Goal: Transaction & Acquisition: Book appointment/travel/reservation

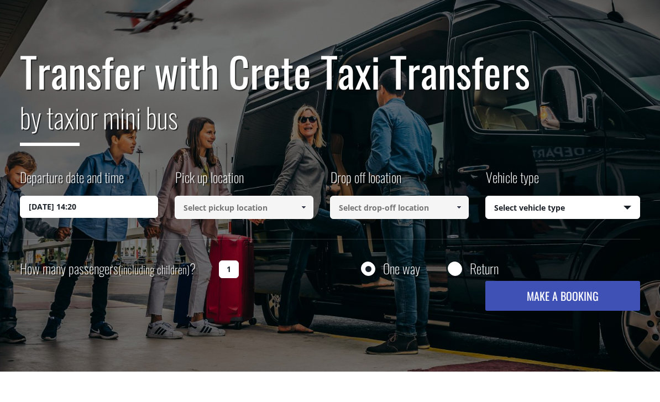
scroll to position [70, 0]
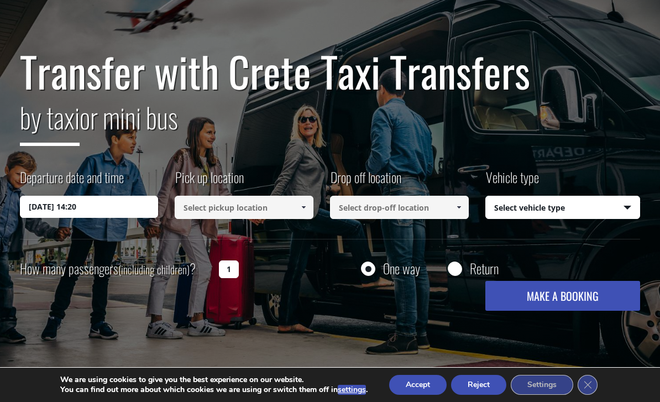
click at [47, 207] on input "[DATE] 14:20" at bounding box center [89, 207] width 139 height 22
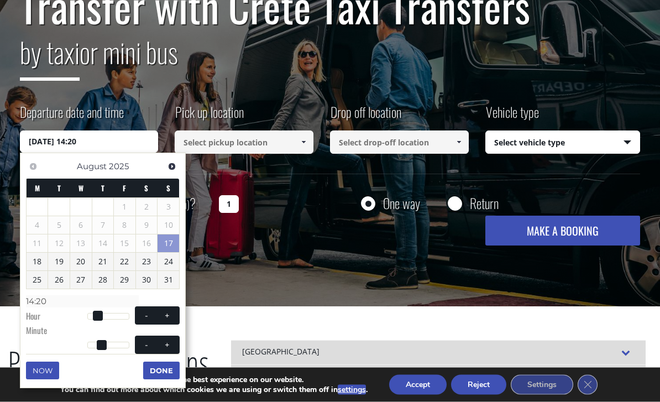
scroll to position [140, 0]
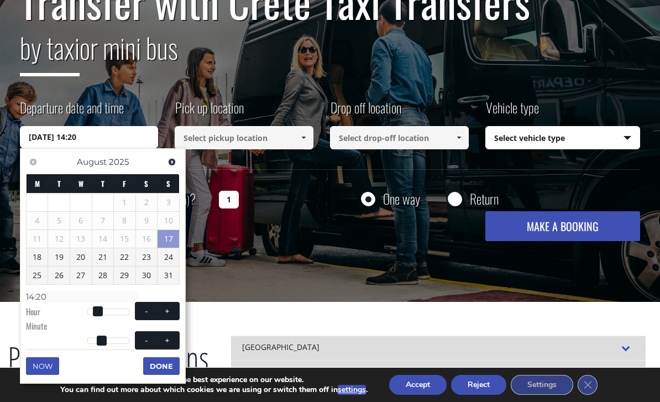
click at [168, 160] on span "Next" at bounding box center [171, 162] width 9 height 9
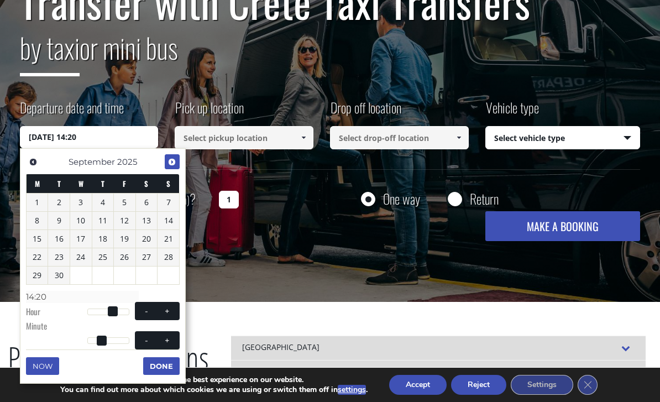
click at [165, 165] on link "Next" at bounding box center [172, 161] width 15 height 15
click at [118, 202] on link "3" at bounding box center [125, 202] width 22 height 18
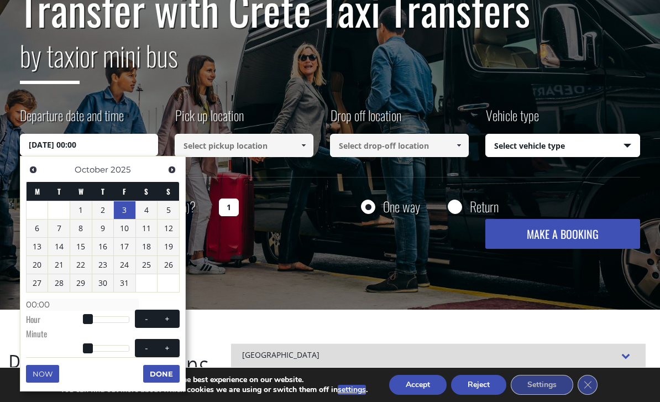
scroll to position [132, 0]
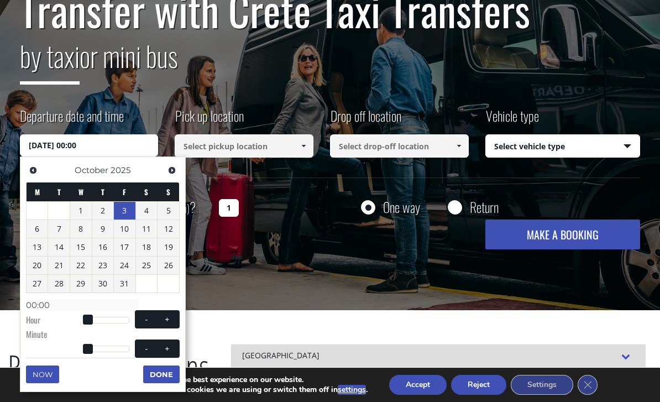
click at [174, 314] on button "+" at bounding box center [167, 319] width 20 height 11
type input "[DATE] 01:00"
type input "01:00"
click at [174, 314] on button "+" at bounding box center [167, 319] width 20 height 11
type input "[DATE] 02:00"
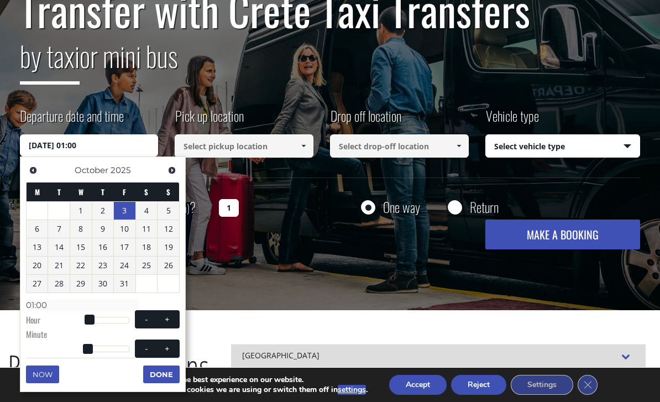
type input "02:00"
click at [171, 319] on span at bounding box center [166, 319] width 9 height 9
type input "[DATE] 03:00"
type input "03:00"
click at [171, 319] on span at bounding box center [166, 319] width 9 height 9
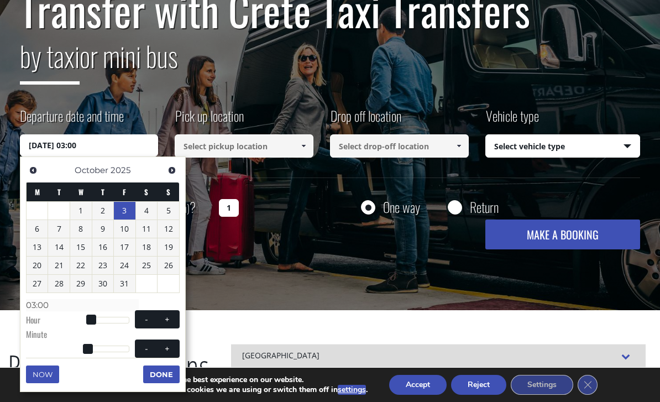
type input "[DATE] 04:00"
type input "04:00"
click at [166, 317] on span at bounding box center [166, 319] width 9 height 9
type input "[DATE] 05:00"
type input "05:00"
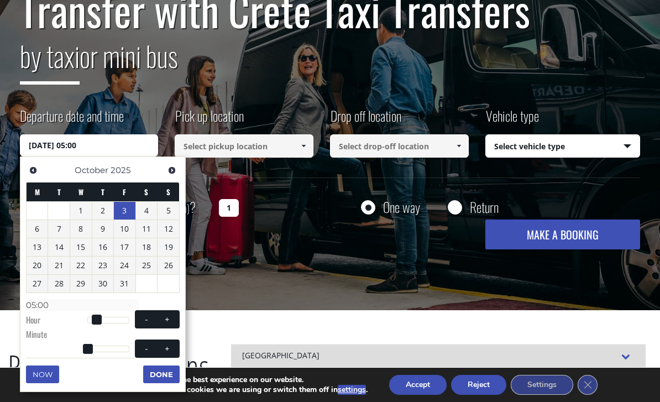
click at [165, 317] on span at bounding box center [166, 319] width 9 height 9
type input "[DATE] 06:00"
type input "06:00"
click at [166, 318] on span at bounding box center [166, 319] width 9 height 9
type input "[DATE] 07:00"
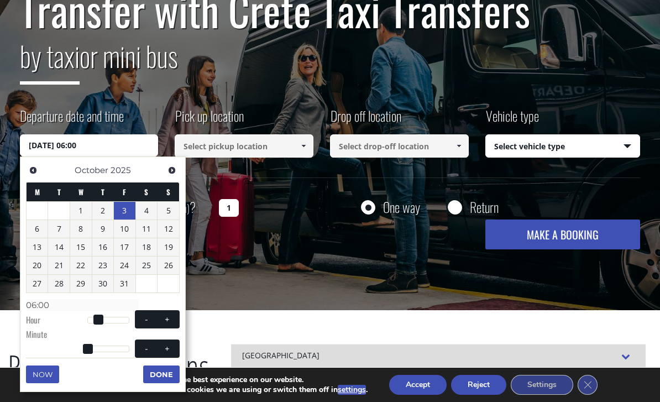
type input "07:00"
click at [165, 318] on span at bounding box center [166, 319] width 9 height 9
type input "[DATE] 08:00"
type input "08:00"
click at [165, 316] on span at bounding box center [166, 319] width 9 height 9
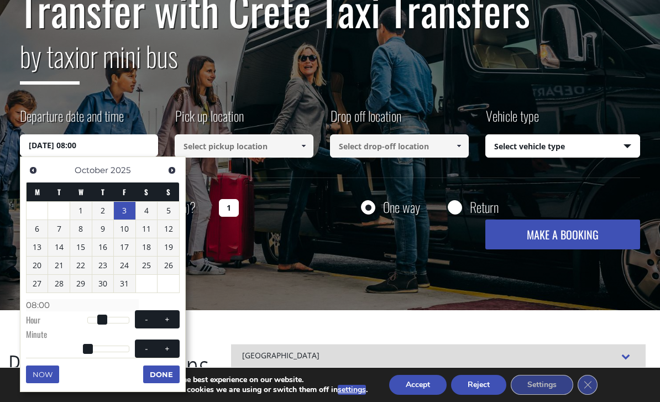
type input "[DATE] 09:00"
type input "09:00"
click at [164, 316] on span at bounding box center [166, 319] width 9 height 9
type input "[DATE] 10:00"
type input "10:00"
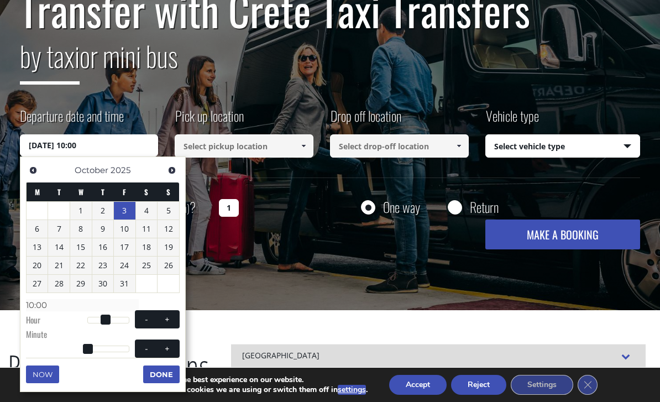
click at [164, 316] on span at bounding box center [166, 319] width 9 height 9
type input "[DATE] 11:00"
type input "11:00"
click at [164, 316] on span at bounding box center [166, 319] width 9 height 9
type input "[DATE] 12:00"
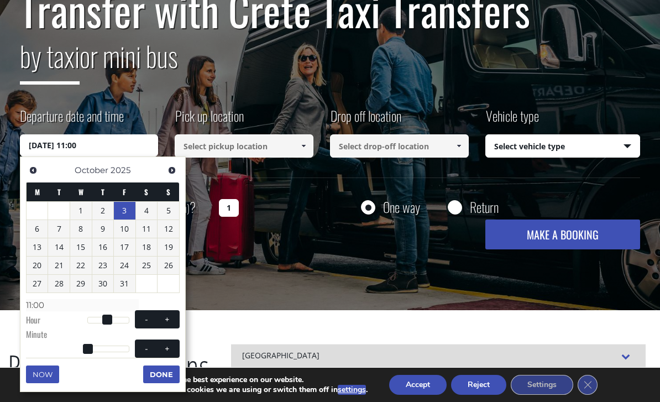
type input "12:00"
click at [162, 314] on button "+" at bounding box center [167, 319] width 20 height 11
type input "[DATE] 13:00"
type input "13:00"
click at [172, 317] on button "+" at bounding box center [167, 319] width 20 height 11
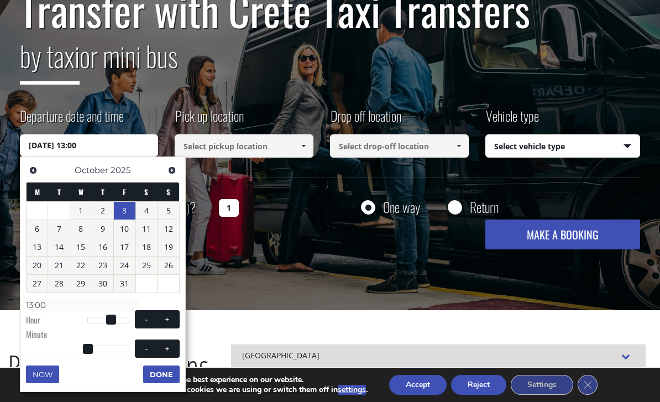
type input "[DATE] 14:00"
type input "14:00"
click at [167, 314] on button "+" at bounding box center [167, 319] width 20 height 11
type input "[DATE] 15:00"
type input "15:00"
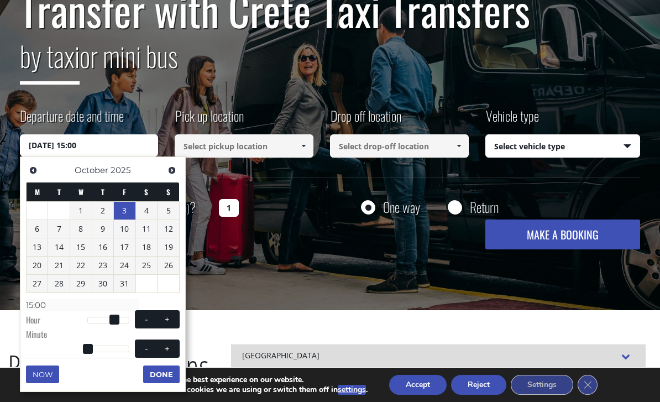
click at [161, 371] on button "Done" at bounding box center [161, 374] width 36 height 18
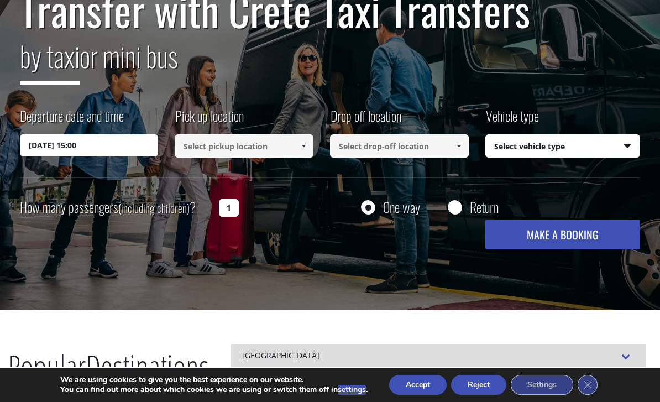
click at [200, 146] on input at bounding box center [244, 145] width 139 height 23
click at [302, 143] on span at bounding box center [303, 145] width 9 height 9
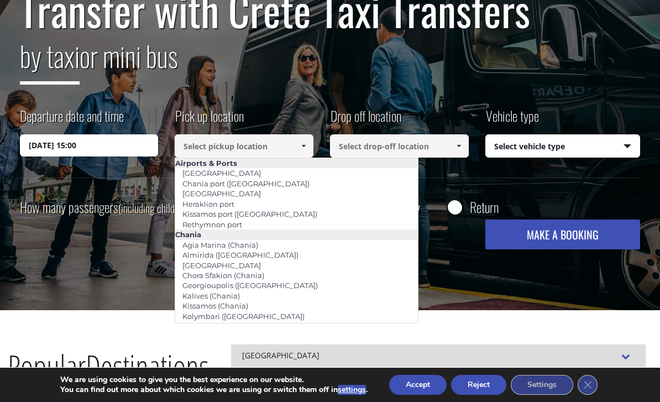
click at [206, 192] on link "[GEOGRAPHIC_DATA]" at bounding box center [221, 193] width 93 height 15
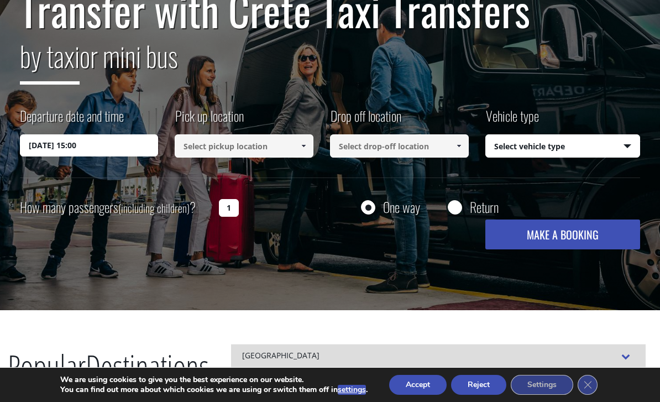
type input "[GEOGRAPHIC_DATA]"
click at [349, 147] on input at bounding box center [399, 145] width 139 height 23
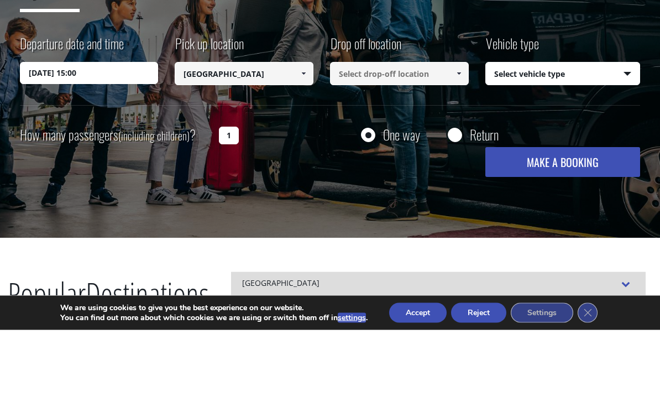
click at [347, 134] on input at bounding box center [399, 145] width 139 height 23
click at [467, 134] on link at bounding box center [458, 145] width 18 height 23
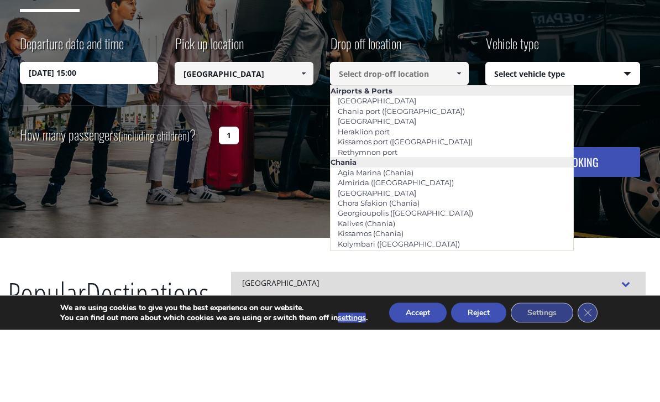
click at [355, 196] on link "Heraklion port" at bounding box center [363, 203] width 66 height 15
type input "Heraklion port"
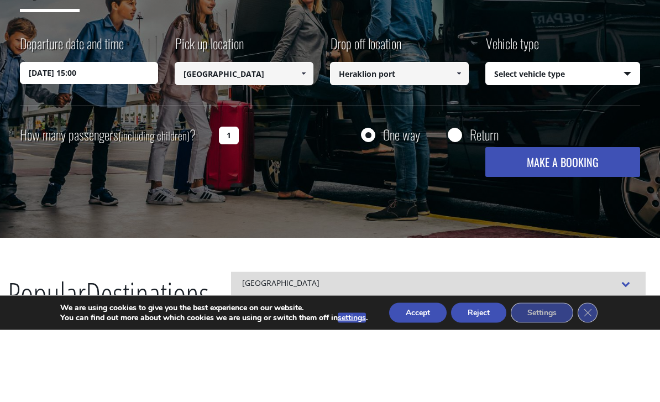
click at [507, 135] on select "Select vehicle type Taxi (4 passengers) Mercedes E Class Mini Van (7 passengers…" at bounding box center [563, 146] width 154 height 23
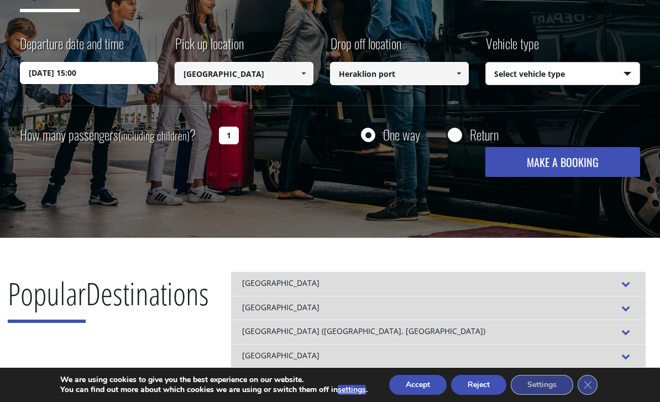
select select "541"
click at [458, 138] on input "Return" at bounding box center [455, 136] width 14 height 14
radio input "true"
type input "Heraklion port"
type input "[GEOGRAPHIC_DATA]"
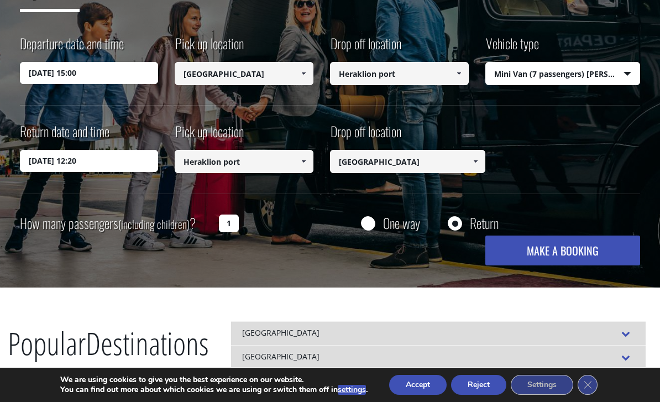
click at [46, 164] on input "[DATE] 12:20" at bounding box center [89, 161] width 139 height 22
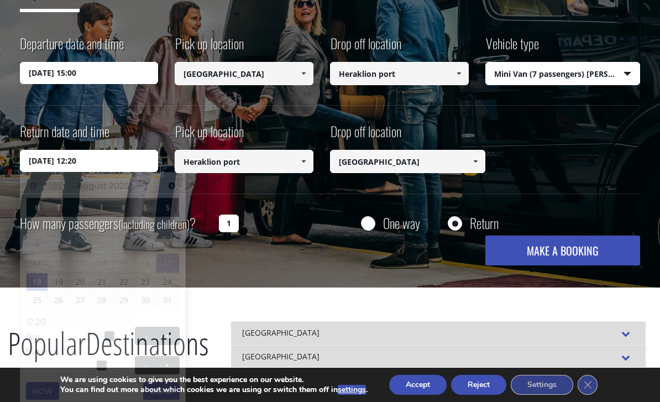
scroll to position [203, 0]
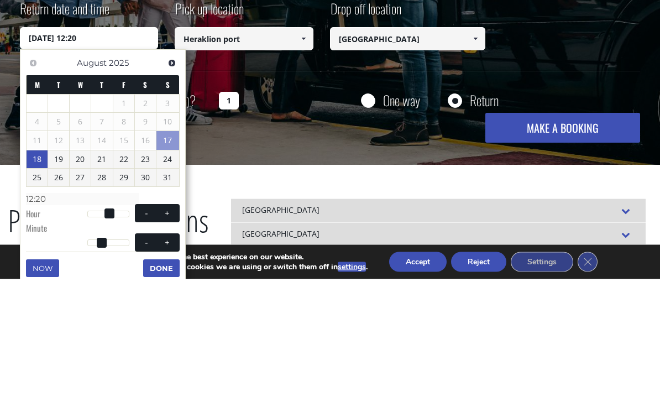
click at [167, 179] on link "Next" at bounding box center [172, 186] width 15 height 15
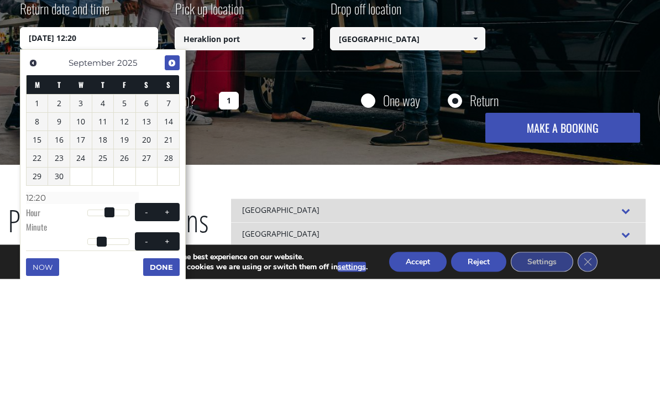
click at [165, 179] on link "Next" at bounding box center [172, 186] width 15 height 15
click at [124, 236] on link "10" at bounding box center [125, 245] width 22 height 18
type input "[DATE] 12:20"
click at [358, 150] on input "[GEOGRAPHIC_DATA]" at bounding box center [407, 161] width 155 height 23
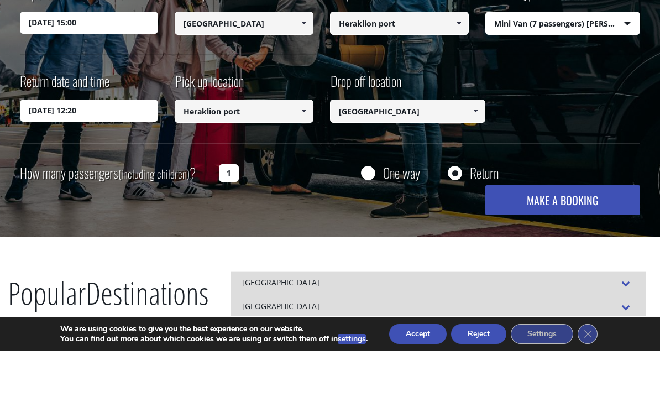
click at [366, 150] on input "[GEOGRAPHIC_DATA]" at bounding box center [407, 161] width 155 height 23
click at [471, 158] on span at bounding box center [475, 162] width 9 height 9
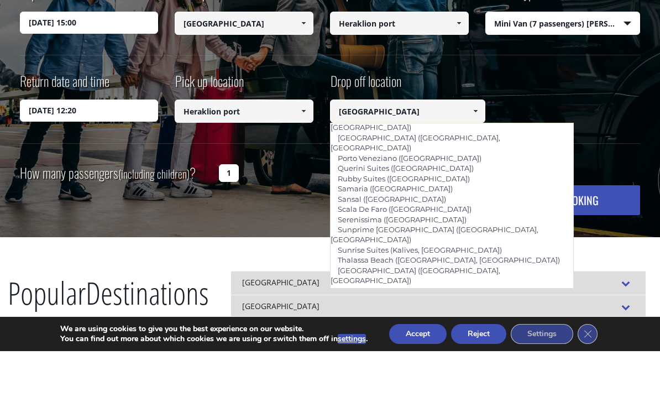
scroll to position [776, 0]
click at [350, 394] on link "Stalis ([GEOGRAPHIC_DATA])" at bounding box center [389, 401] width 118 height 15
type input "Stalis ([GEOGRAPHIC_DATA])"
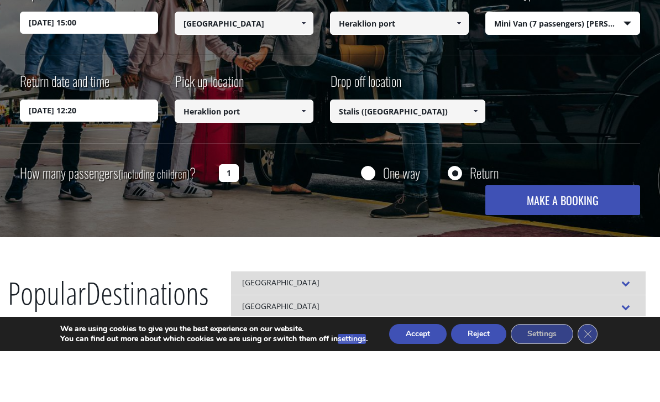
click at [83, 150] on input "[DATE] 12:20" at bounding box center [89, 161] width 139 height 22
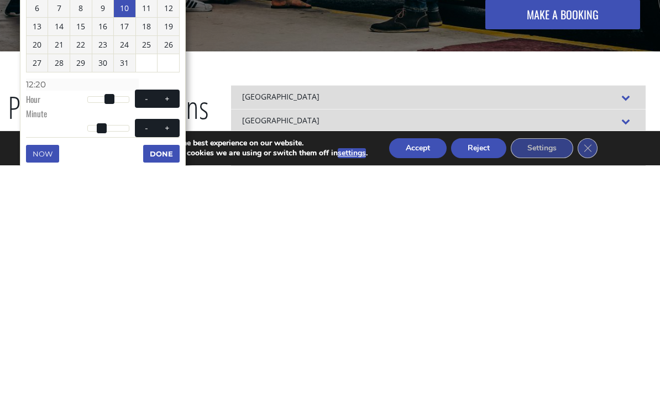
scroll to position [204, 0]
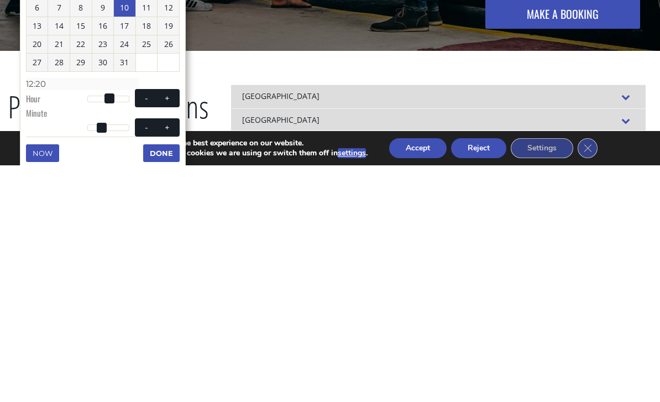
click at [109, 330] on span at bounding box center [109, 335] width 10 height 10
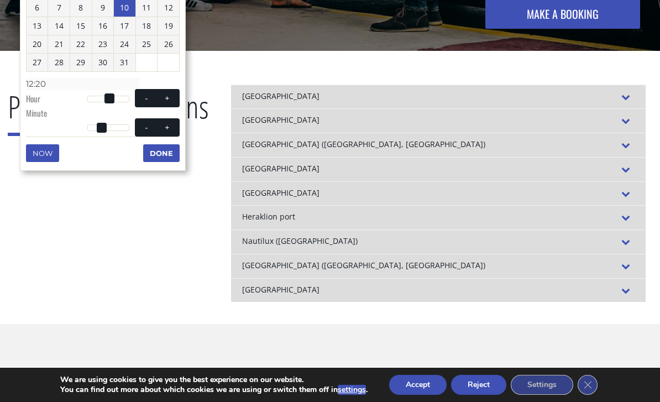
click at [145, 99] on span at bounding box center [146, 98] width 9 height 9
type input "[DATE] 11:20"
type input "11:20"
click at [145, 99] on span at bounding box center [146, 98] width 9 height 9
type input "[DATE] 10:20"
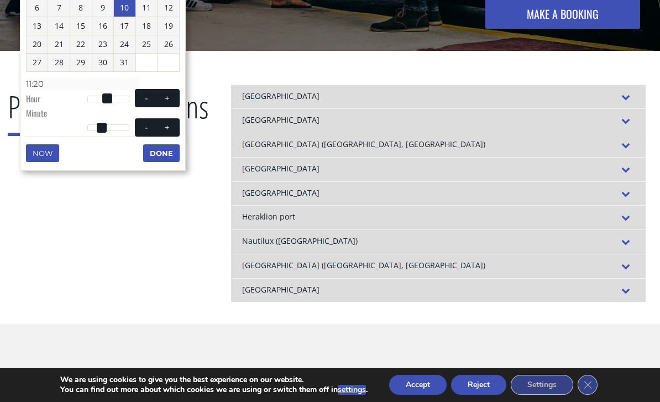
type input "10:20"
click at [140, 98] on button "-" at bounding box center [147, 98] width 20 height 11
type input "[DATE] 09:20"
type input "09:20"
click at [173, 100] on button "+" at bounding box center [167, 98] width 20 height 11
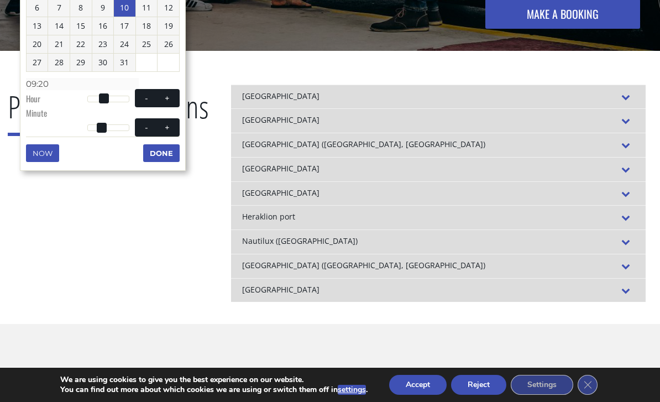
type input "[DATE] 10:20"
type input "10:20"
click at [171, 100] on button "+" at bounding box center [167, 98] width 20 height 11
type input "[DATE] 11:20"
type input "11:20"
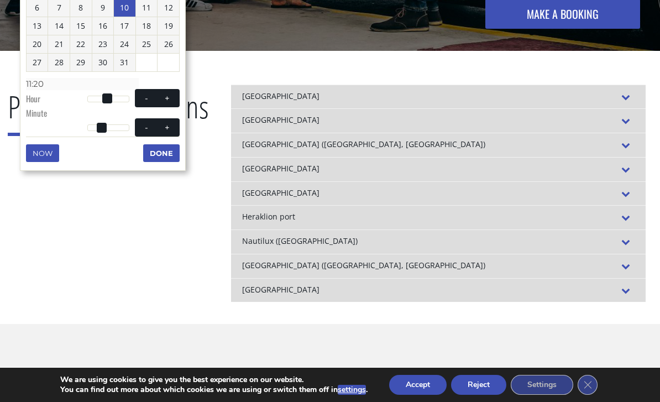
click at [145, 125] on span at bounding box center [146, 127] width 9 height 9
type input "[DATE] 11:19"
type input "11:19"
click at [145, 125] on span at bounding box center [146, 127] width 9 height 9
type input "[DATE] 11:18"
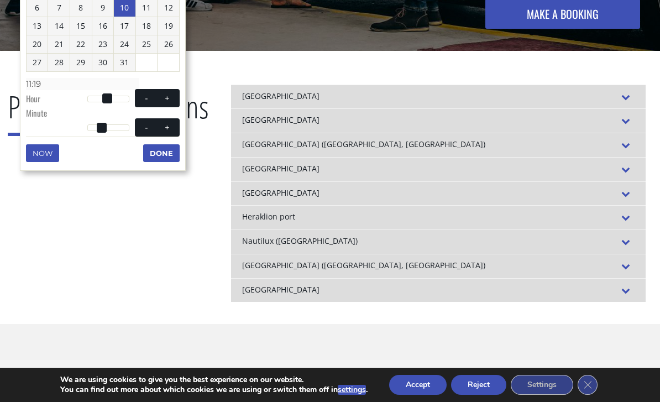
type input "11:18"
click at [145, 126] on span at bounding box center [146, 127] width 9 height 9
type input "[DATE] 11:17"
type input "11:17"
click at [145, 125] on span at bounding box center [146, 127] width 9 height 9
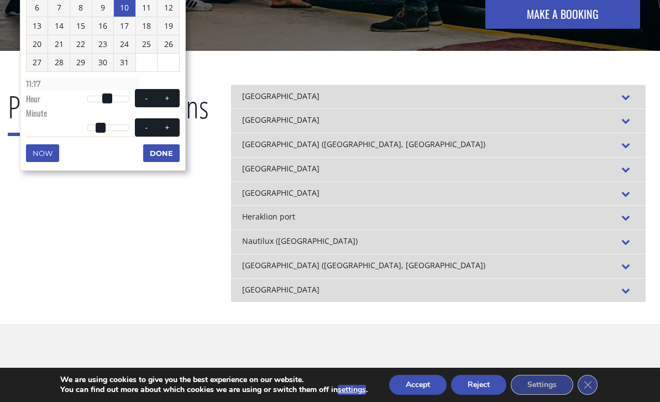
type input "[DATE] 11:16"
type input "11:16"
click at [145, 129] on button "-" at bounding box center [147, 127] width 20 height 11
type input "[DATE] 11:15"
type input "11:15"
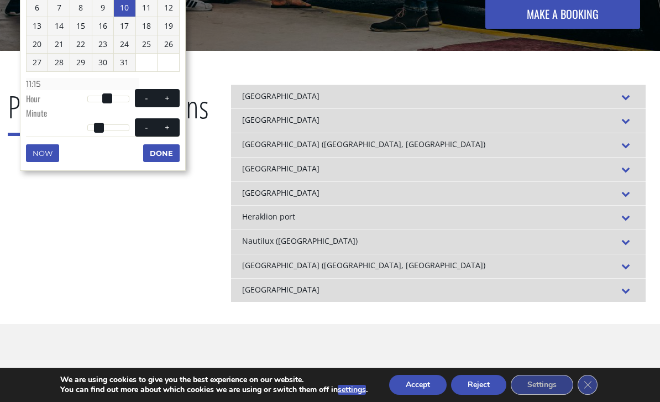
click at [145, 128] on span at bounding box center [146, 127] width 9 height 9
type input "[DATE] 11:14"
type input "11:14"
click at [141, 129] on button "-" at bounding box center [147, 127] width 20 height 11
type input "[DATE] 11:13"
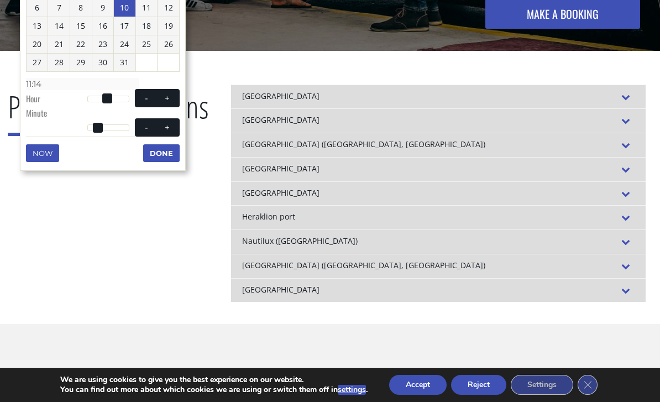
type input "11:13"
click at [141, 129] on button "-" at bounding box center [147, 127] width 20 height 11
type input "[DATE] 11:12"
type input "11:12"
click at [140, 126] on button "-" at bounding box center [147, 127] width 20 height 11
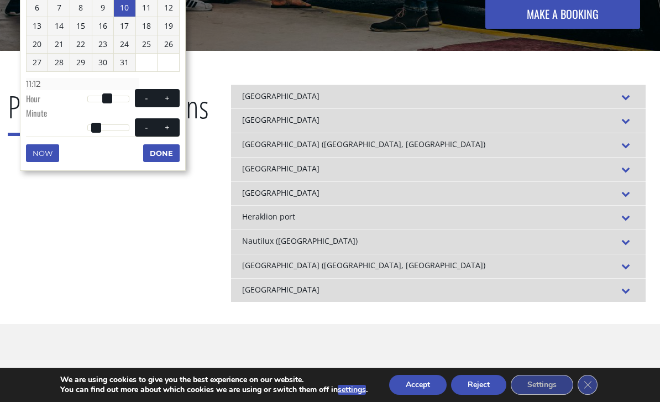
type input "[DATE] 11:11"
type input "11:11"
click at [140, 125] on button "-" at bounding box center [147, 127] width 20 height 11
type input "[DATE] 11:10"
type input "11:10"
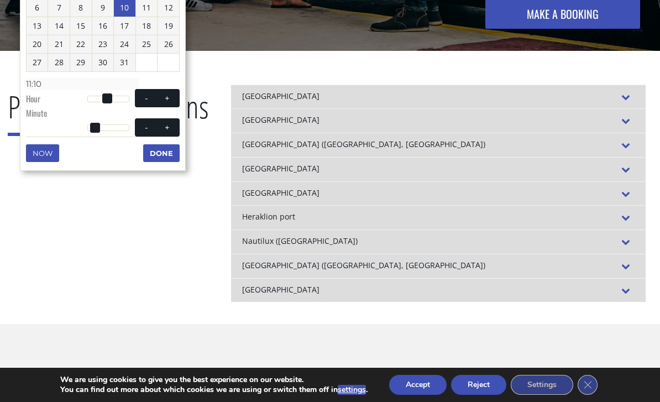
click at [145, 98] on span at bounding box center [146, 98] width 9 height 9
type input "[DATE] 10:10"
type input "10:10"
click at [143, 98] on span at bounding box center [146, 98] width 9 height 9
type input "[DATE] 09:10"
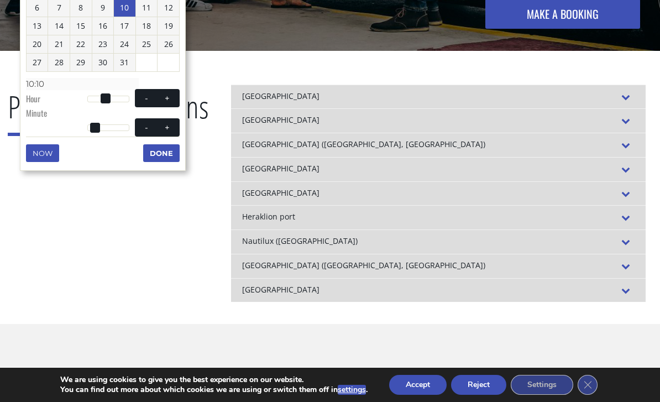
type input "09:10"
click at [172, 97] on button "+" at bounding box center [167, 98] width 20 height 11
type input "[DATE] 10:10"
type input "10:10"
click at [148, 125] on span at bounding box center [146, 127] width 9 height 9
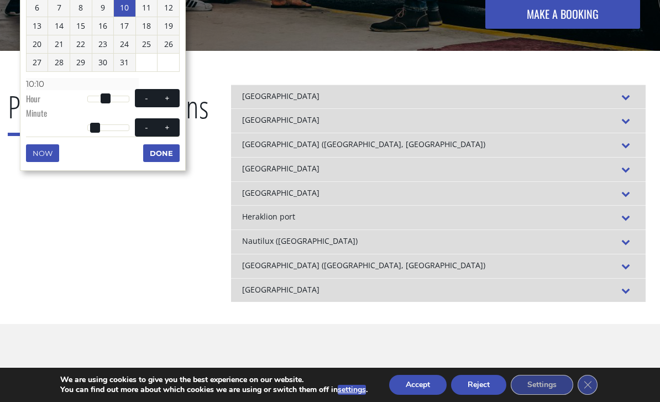
type input "[DATE] 10:09"
type input "10:09"
click at [145, 127] on span at bounding box center [146, 127] width 9 height 9
type input "[DATE] 10:08"
type input "10:08"
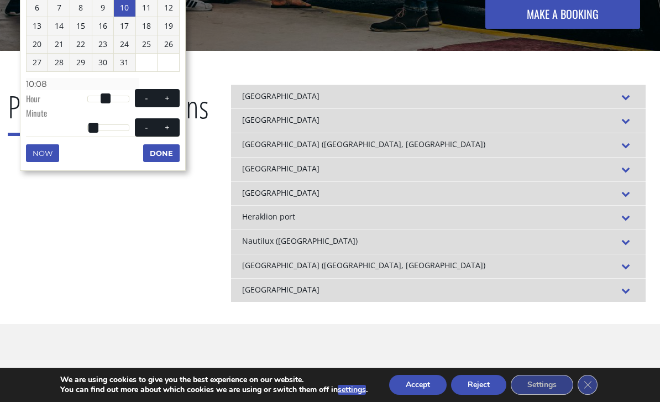
click at [144, 127] on span at bounding box center [146, 127] width 9 height 9
type input "[DATE] 10:07"
type input "10:07"
click at [145, 125] on span at bounding box center [146, 127] width 9 height 9
type input "[DATE] 10:06"
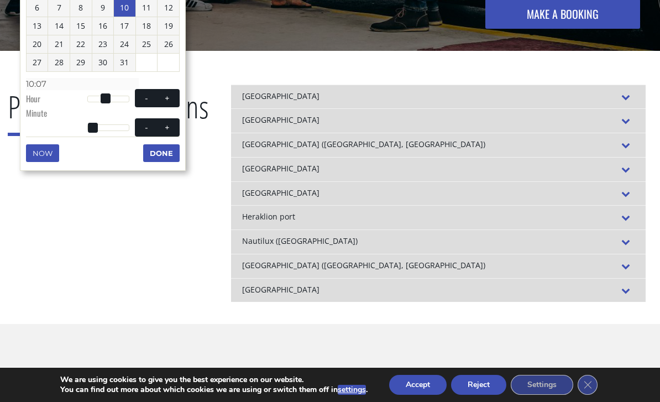
type input "10:06"
click at [144, 125] on span at bounding box center [146, 127] width 9 height 9
type input "[DATE] 10:05"
type input "10:05"
click at [143, 125] on span at bounding box center [146, 127] width 9 height 9
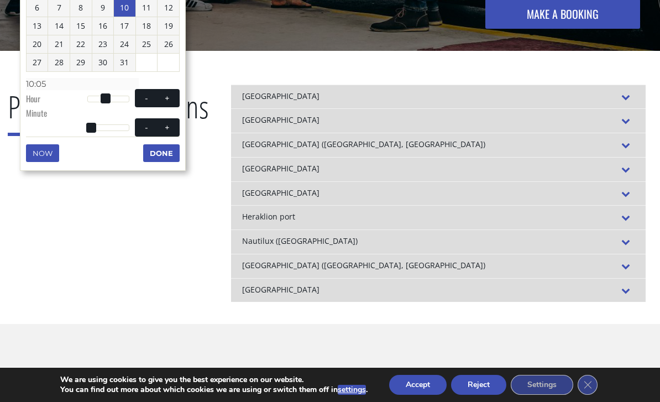
type input "[DATE] 10:04"
type input "10:04"
click at [144, 124] on span at bounding box center [146, 127] width 9 height 9
type input "[DATE] 10:03"
type input "10:03"
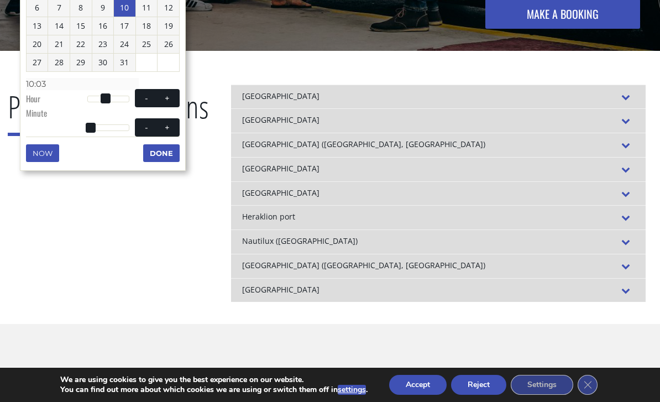
click at [144, 124] on span at bounding box center [146, 127] width 9 height 9
type input "[DATE] 10:02"
type input "10:02"
click at [144, 125] on span at bounding box center [146, 127] width 9 height 9
type input "[DATE] 10:01"
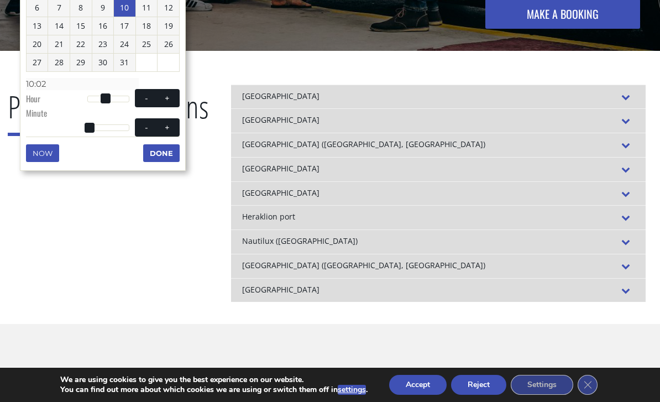
type input "10:01"
click at [141, 125] on button "-" at bounding box center [147, 127] width 20 height 11
type input "[DATE] 10:00"
type input "10:00"
click at [158, 152] on button "Done" at bounding box center [161, 153] width 36 height 18
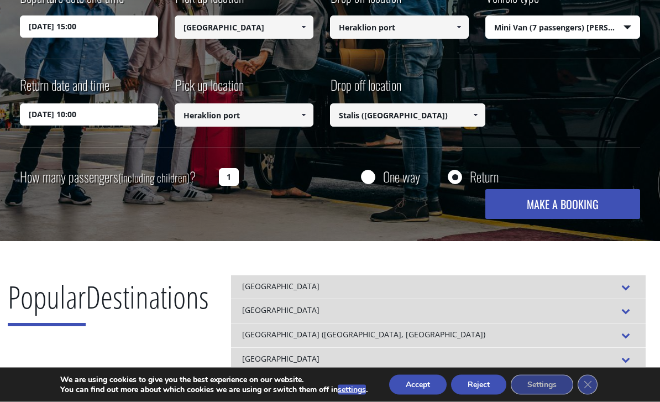
scroll to position [246, 0]
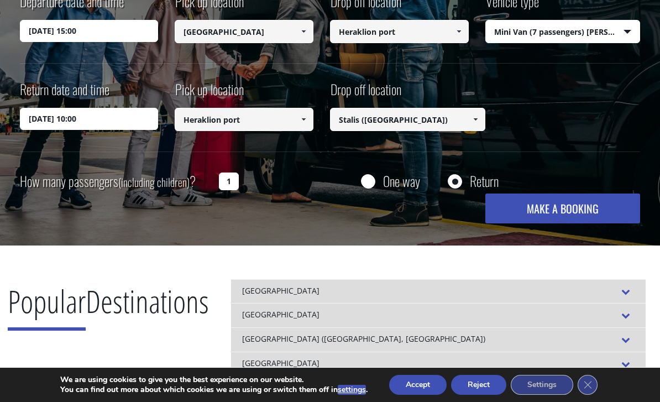
click at [555, 203] on button "MAKE A BOOKING" at bounding box center [562, 208] width 155 height 30
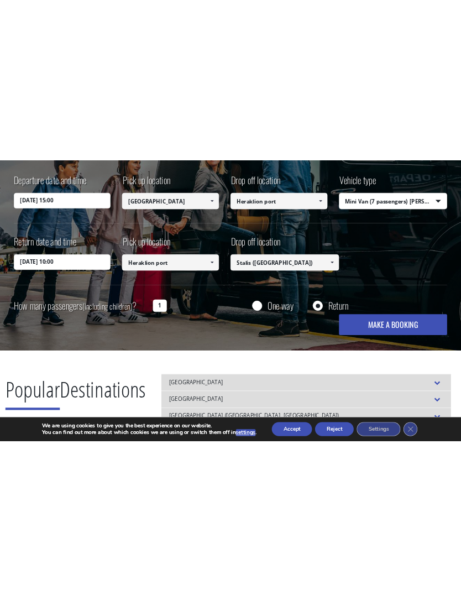
scroll to position [0, 0]
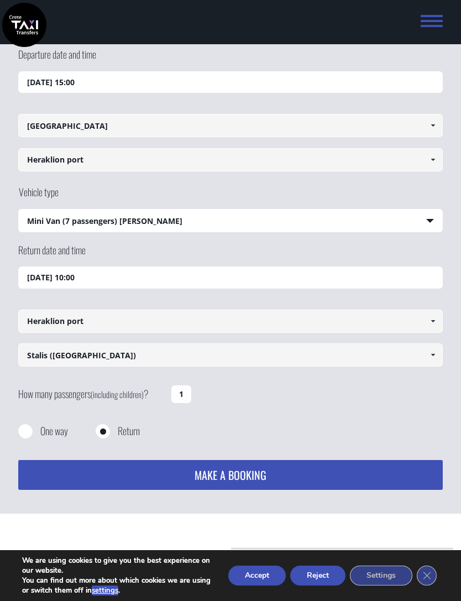
click at [43, 125] on input "[GEOGRAPHIC_DATA]" at bounding box center [230, 125] width 424 height 23
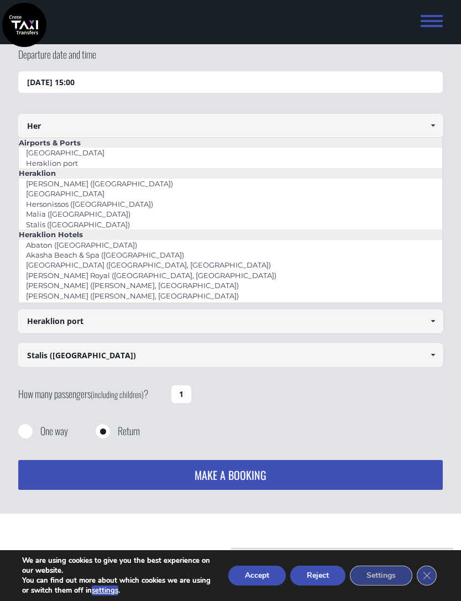
click at [44, 155] on link "[GEOGRAPHIC_DATA]" at bounding box center [65, 152] width 93 height 15
type input "[GEOGRAPHIC_DATA]"
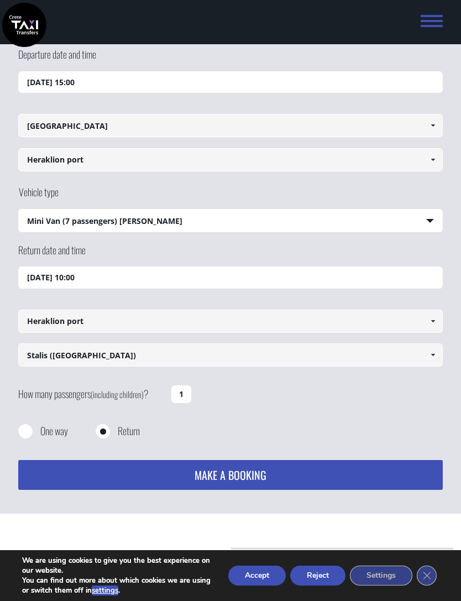
click at [36, 164] on input "Heraklion port" at bounding box center [230, 159] width 424 height 23
type input "[GEOGRAPHIC_DATA]"
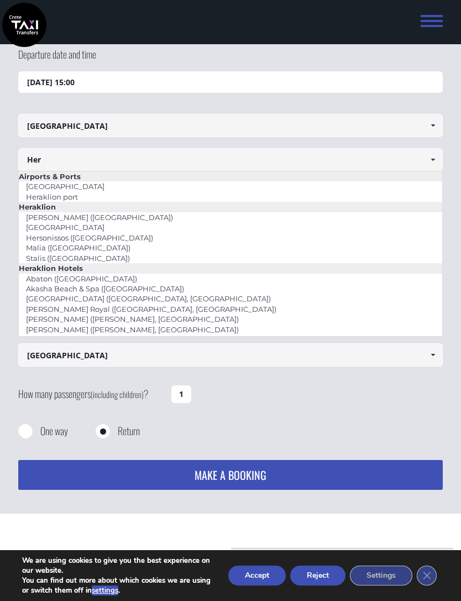
click at [45, 197] on link "Heraklion port" at bounding box center [52, 196] width 66 height 15
type input "Heraklion port"
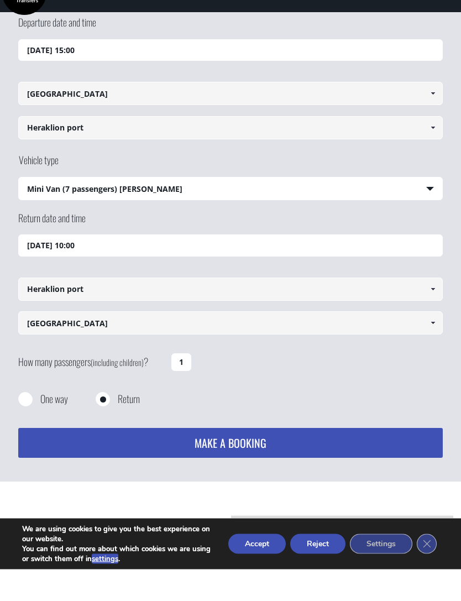
click at [33, 309] on input "Heraklion port" at bounding box center [230, 320] width 424 height 23
click at [34, 343] on input "[GEOGRAPHIC_DATA]" at bounding box center [230, 354] width 424 height 23
click at [431, 350] on span at bounding box center [432, 354] width 9 height 9
type input "[GEOGRAPHIC_DATA]"
click at [108, 343] on input "[GEOGRAPHIC_DATA]" at bounding box center [230, 354] width 424 height 23
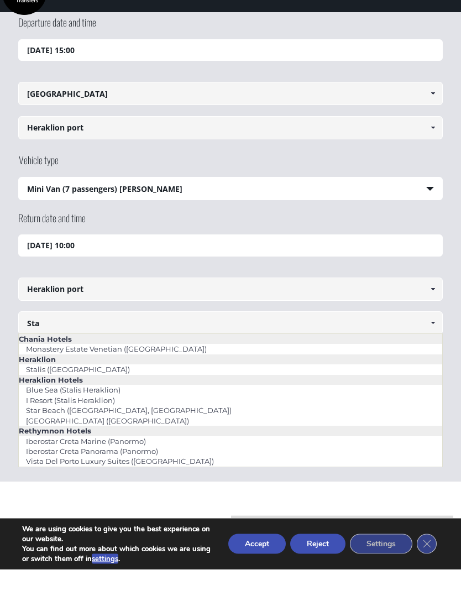
click at [39, 393] on link "Stalis ([GEOGRAPHIC_DATA])" at bounding box center [78, 400] width 118 height 15
type input "Stalis ([GEOGRAPHIC_DATA])"
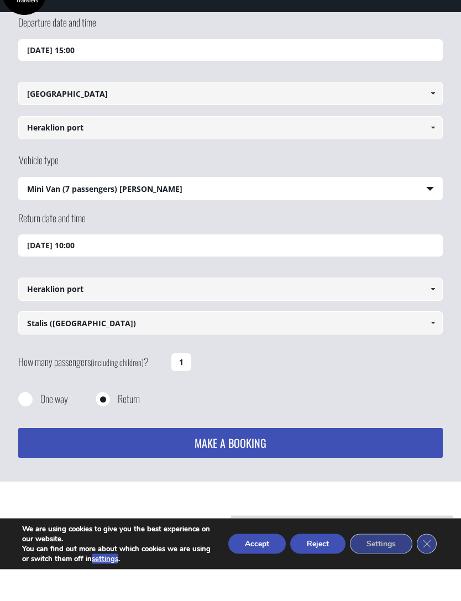
click at [180, 385] on input "1" at bounding box center [181, 394] width 20 height 18
click at [183, 385] on input "1" at bounding box center [181, 394] width 20 height 18
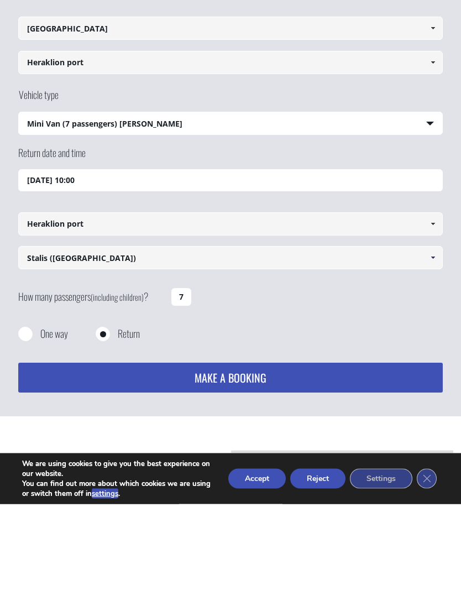
type input "7"
click at [204, 401] on button "MAKE A BOOKING" at bounding box center [230, 475] width 424 height 30
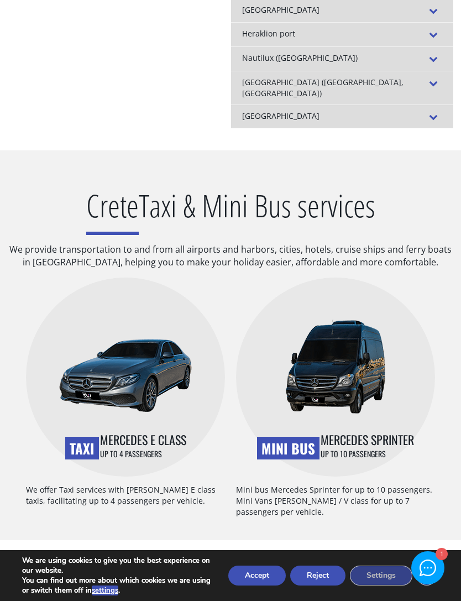
scroll to position [519, 0]
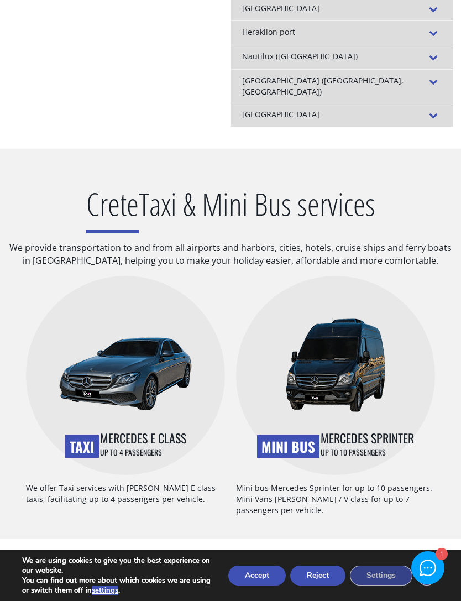
click at [329, 361] on img at bounding box center [335, 365] width 101 height 94
click at [293, 435] on h3 "Mini Bus" at bounding box center [288, 446] width 62 height 23
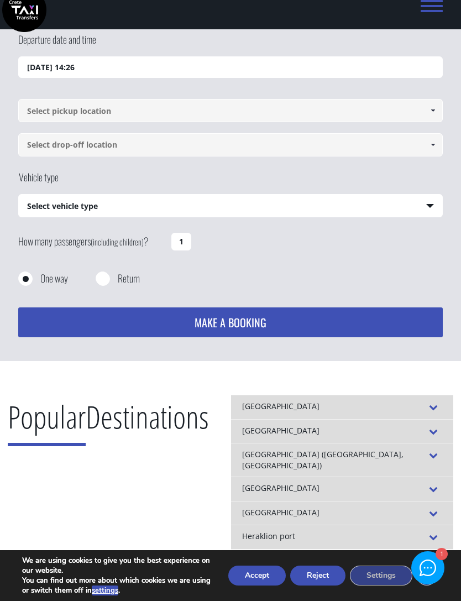
scroll to position [0, 0]
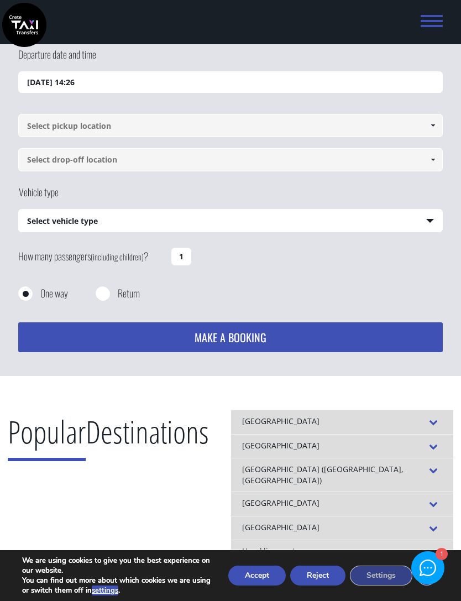
click at [35, 83] on input "17/08/2025 14:26" at bounding box center [230, 82] width 424 height 22
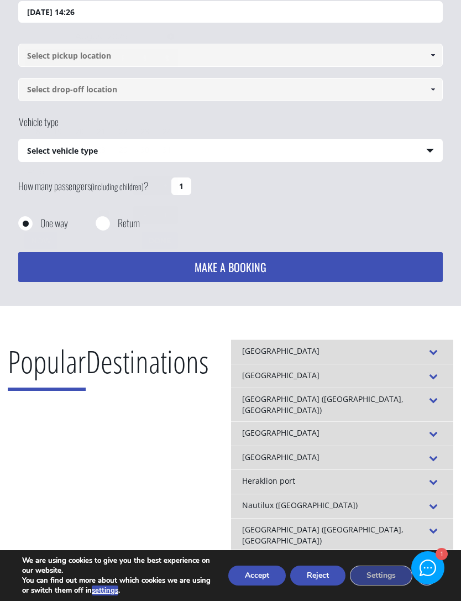
scroll to position [71, 0]
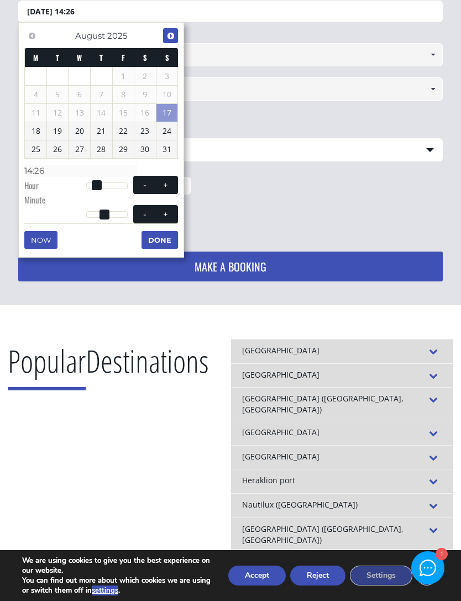
click at [172, 38] on span "Next" at bounding box center [170, 36] width 9 height 9
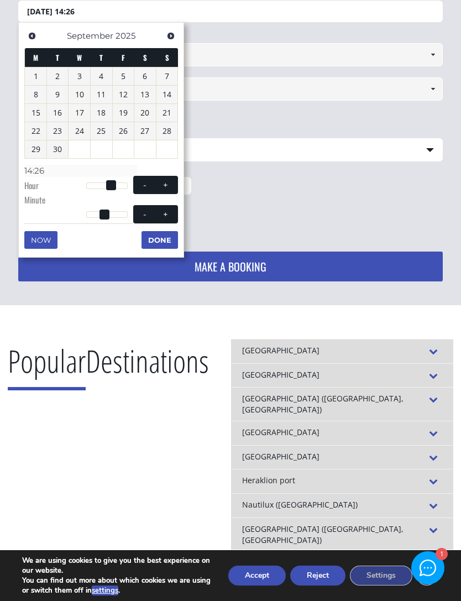
click at [167, 37] on span "Next" at bounding box center [170, 36] width 9 height 9
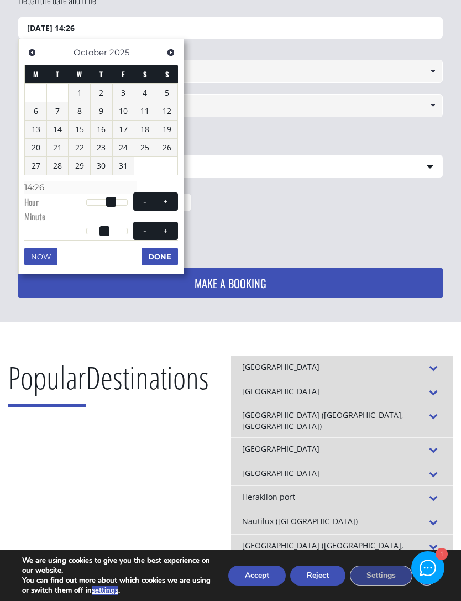
scroll to position [0, 0]
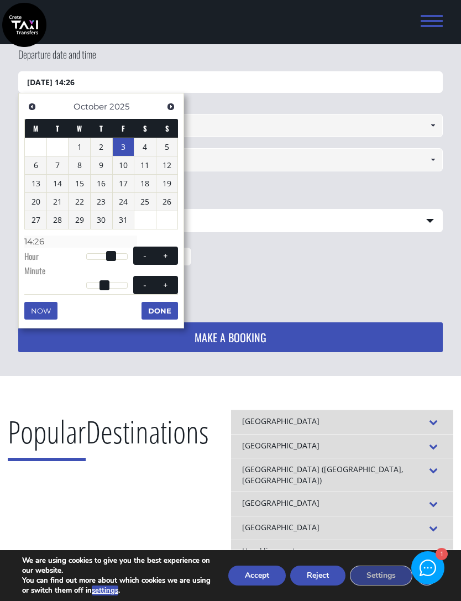
click at [120, 146] on link "3" at bounding box center [124, 147] width 22 height 18
click at [165, 254] on span at bounding box center [165, 255] width 9 height 9
type input "[DATE] 01:00"
type input "01:00"
click at [165, 254] on span at bounding box center [165, 255] width 9 height 9
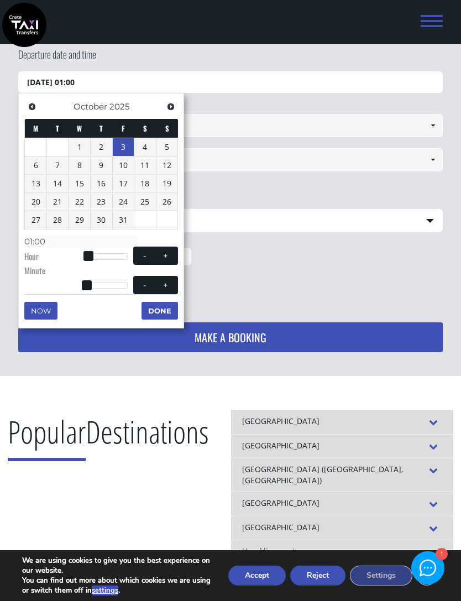
type input "[DATE] 02:00"
type input "02:00"
click at [164, 254] on span at bounding box center [165, 255] width 9 height 9
type input "[DATE] 03:00"
type input "03:00"
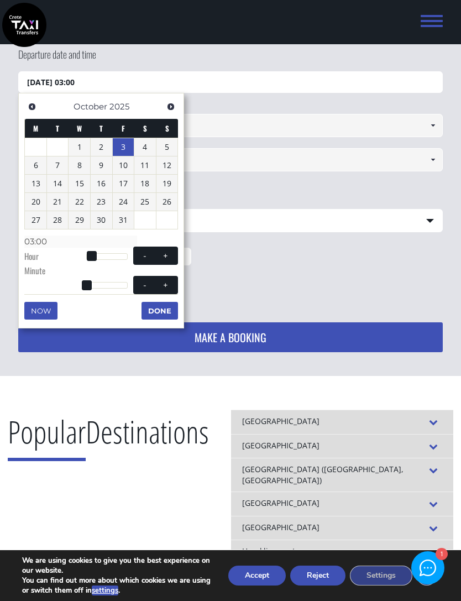
click at [163, 254] on span at bounding box center [165, 255] width 9 height 9
type input "[DATE] 04:00"
type input "04:00"
click at [162, 251] on span at bounding box center [165, 255] width 9 height 9
type input "[DATE] 05:00"
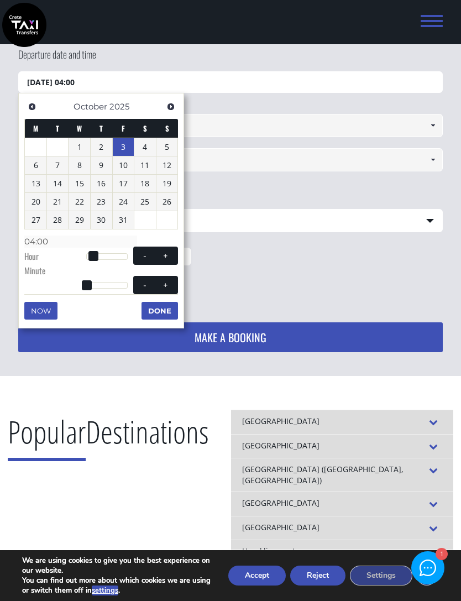
type input "05:00"
click at [162, 251] on span at bounding box center [165, 255] width 9 height 9
type input "[DATE] 06:00"
type input "06:00"
click at [162, 251] on span at bounding box center [165, 255] width 9 height 9
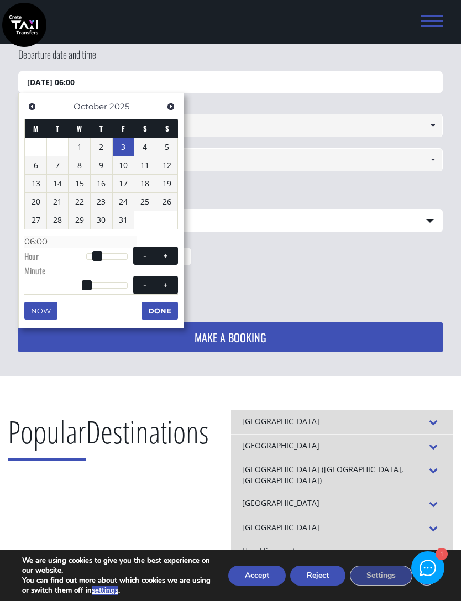
type input "[DATE] 07:00"
type input "07:00"
click at [162, 251] on span at bounding box center [165, 255] width 9 height 9
type input "[DATE] 08:00"
type input "08:00"
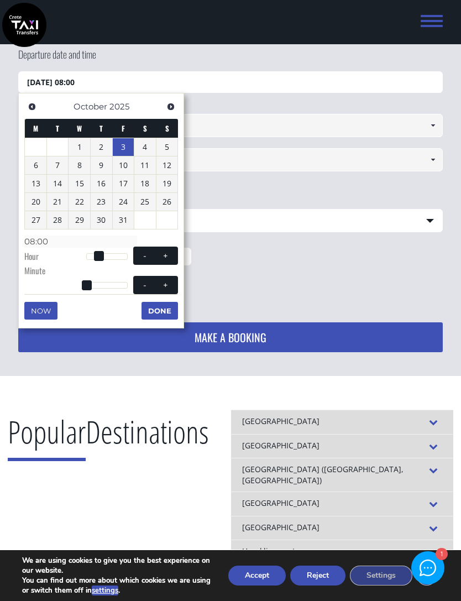
click at [161, 251] on span at bounding box center [165, 255] width 9 height 9
type input "[DATE] 09:00"
type input "09:00"
click at [157, 250] on button "+" at bounding box center [166, 255] width 20 height 11
type input "[DATE] 10:00"
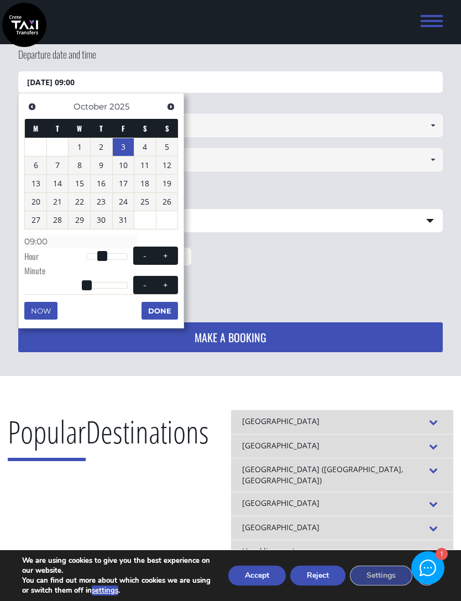
type input "10:00"
click at [157, 250] on button "+" at bounding box center [166, 255] width 20 height 11
type input "[DATE] 11:00"
type input "11:00"
click at [158, 250] on button "+" at bounding box center [166, 255] width 20 height 11
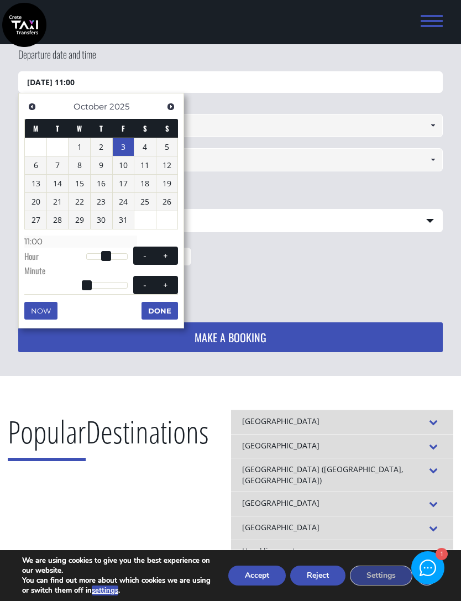
type input "[DATE] 12:00"
type input "12:00"
click at [157, 250] on button "+" at bounding box center [166, 255] width 20 height 11
type input "[DATE] 13:00"
type input "13:00"
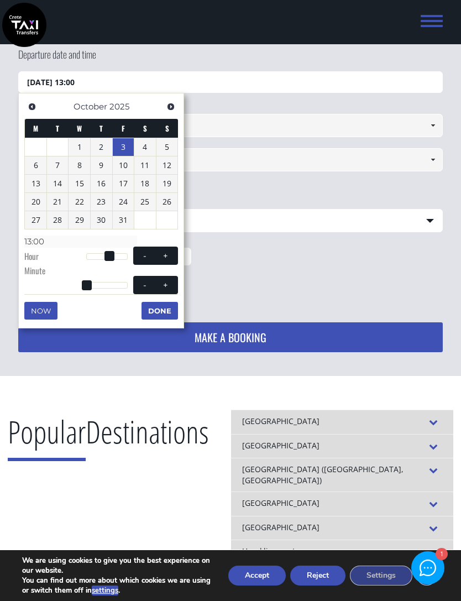
click at [158, 253] on button "+" at bounding box center [166, 255] width 20 height 11
type input "[DATE] 14:00"
type input "14:00"
click at [164, 258] on button "+" at bounding box center [166, 255] width 20 height 11
type input "[DATE] 15:00"
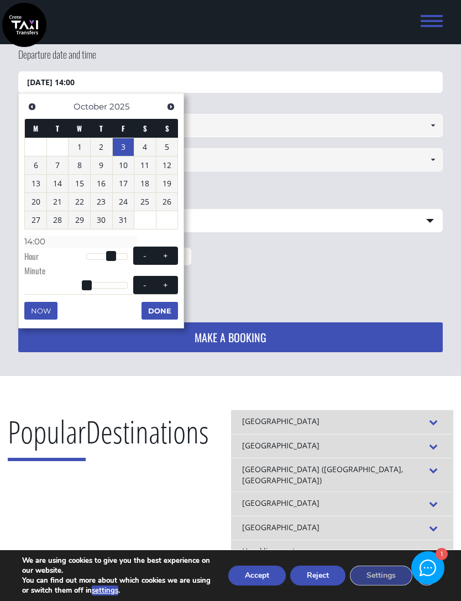
type input "15:00"
click at [164, 284] on span at bounding box center [165, 284] width 9 height 9
type input "03/10/2025 15:01"
type input "15:01"
click at [167, 282] on span at bounding box center [165, 284] width 9 height 9
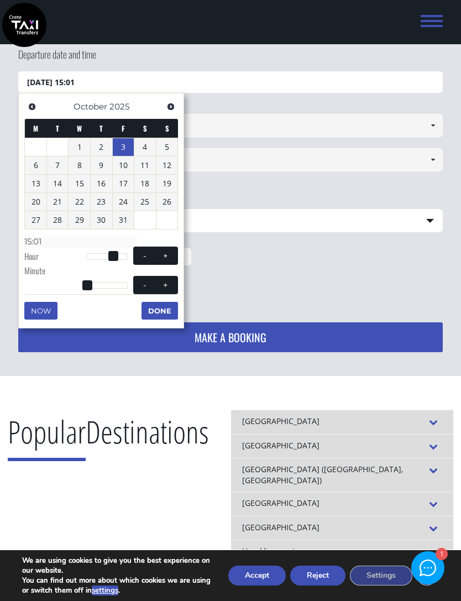
type input "03/10/2025 15:02"
type input "15:02"
click at [165, 283] on span at bounding box center [165, 284] width 9 height 9
type input "03/10/2025 15:03"
type input "15:03"
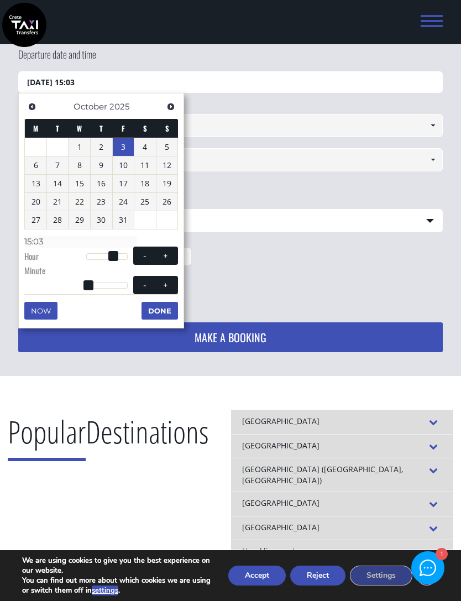
click at [164, 283] on span at bounding box center [165, 284] width 9 height 9
type input "03/10/2025 15:04"
type input "15:04"
click at [164, 286] on button "+" at bounding box center [166, 285] width 20 height 11
type input "03/10/2025 15:05"
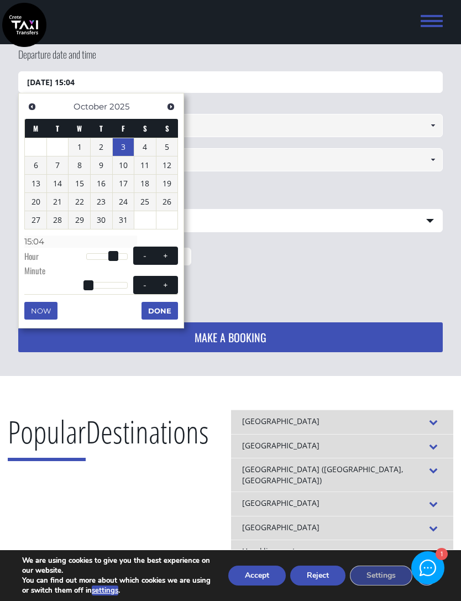
type input "15:05"
click at [163, 286] on button "+" at bounding box center [166, 285] width 20 height 11
type input "03/10/2025 15:06"
type input "15:06"
click at [161, 285] on span at bounding box center [165, 284] width 9 height 9
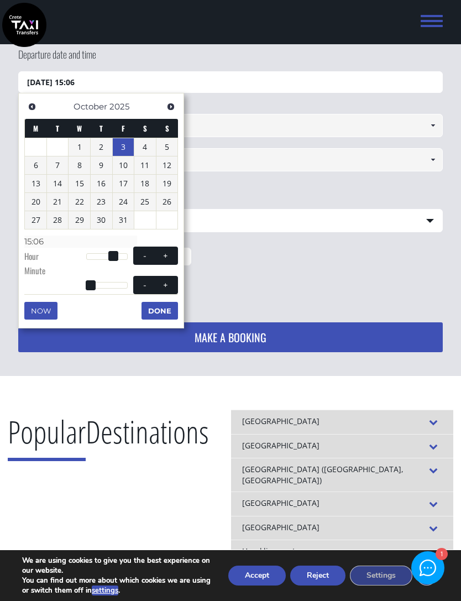
type input "03/10/2025 15:07"
type input "15:07"
click at [160, 284] on button "+" at bounding box center [166, 285] width 20 height 11
type input "03/10/2025 15:08"
type input "15:08"
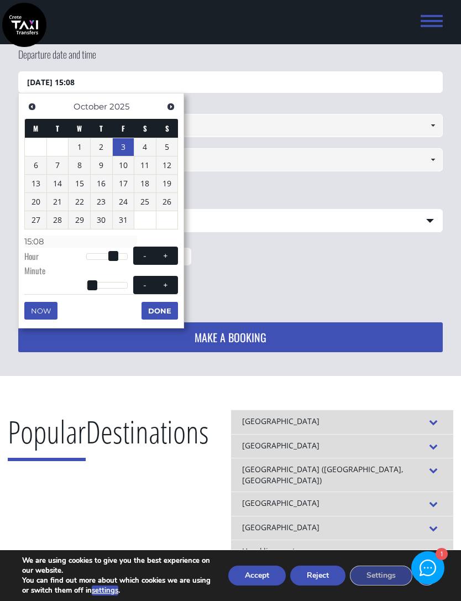
click at [161, 282] on span at bounding box center [165, 284] width 9 height 9
type input "03/10/2025 15:09"
type input "15:09"
click at [161, 281] on span at bounding box center [165, 284] width 9 height 9
type input "03/10/2025 15:10"
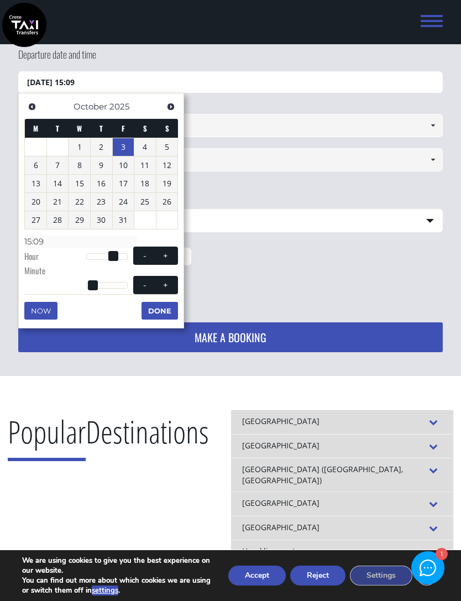
type input "15:10"
click at [162, 285] on span at bounding box center [165, 284] width 9 height 9
type input "03/10/2025 15:11"
type input "15:11"
click at [161, 285] on span at bounding box center [165, 284] width 9 height 9
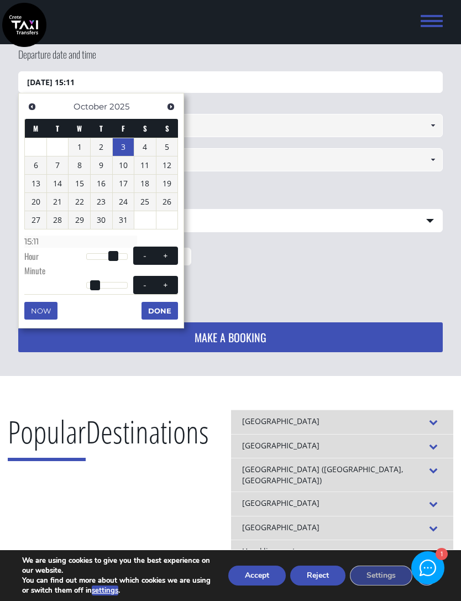
type input "03/10/2025 15:12"
type input "15:12"
click at [161, 284] on span at bounding box center [165, 284] width 9 height 9
type input "03/10/2025 15:13"
type input "15:13"
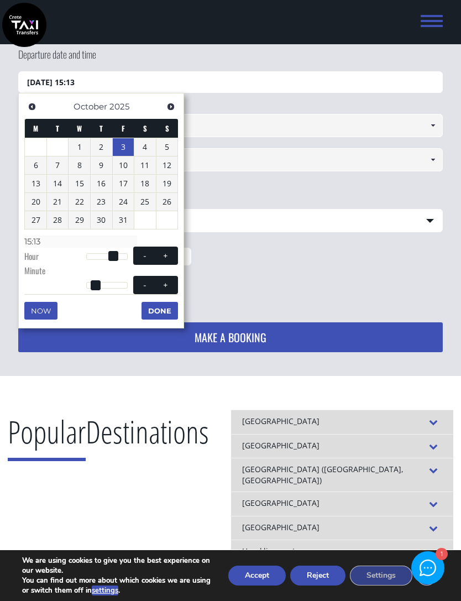
click at [161, 284] on span at bounding box center [165, 284] width 9 height 9
type input "03/10/2025 15:14"
type input "15:14"
click at [160, 283] on button "+" at bounding box center [166, 285] width 20 height 11
type input "03/10/2025 15:15"
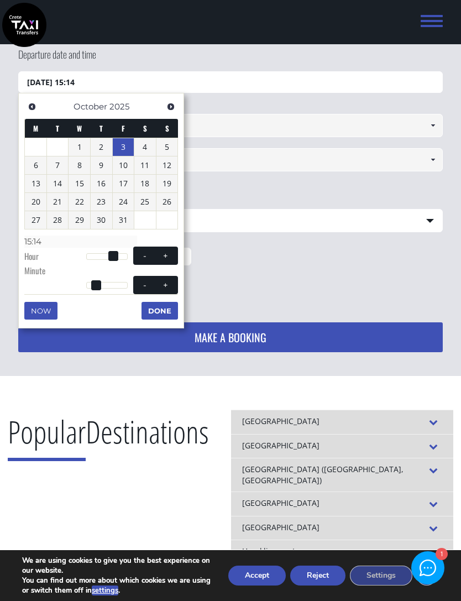
type input "15:15"
click at [160, 282] on button "+" at bounding box center [166, 285] width 20 height 11
type input "03/10/2025 15:16"
type input "15:16"
click at [159, 280] on button "+" at bounding box center [166, 285] width 20 height 11
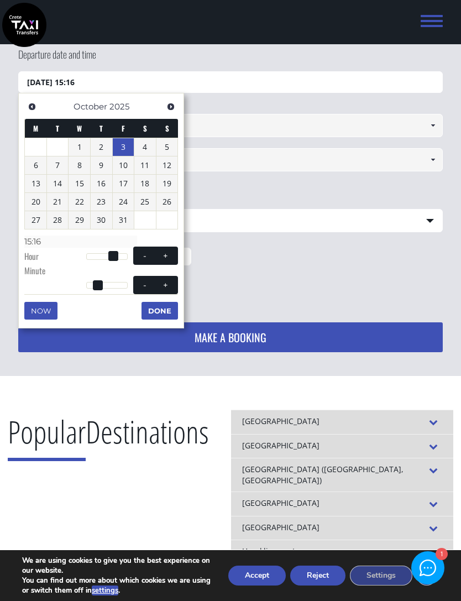
type input "03/10/2025 15:17"
type input "15:17"
click at [159, 280] on button "+" at bounding box center [166, 285] width 20 height 11
type input "03/10/2025 15:18"
type input "15:18"
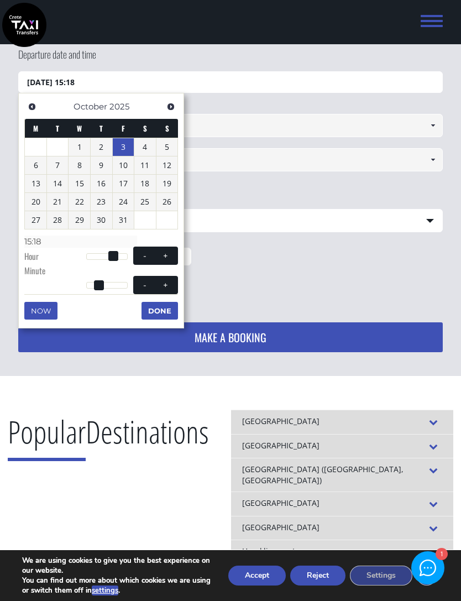
click at [159, 280] on button "+" at bounding box center [166, 285] width 20 height 11
type input "03/10/2025 15:19"
type input "15:19"
click at [159, 280] on button "+" at bounding box center [166, 285] width 20 height 11
type input "03/10/2025 15:20"
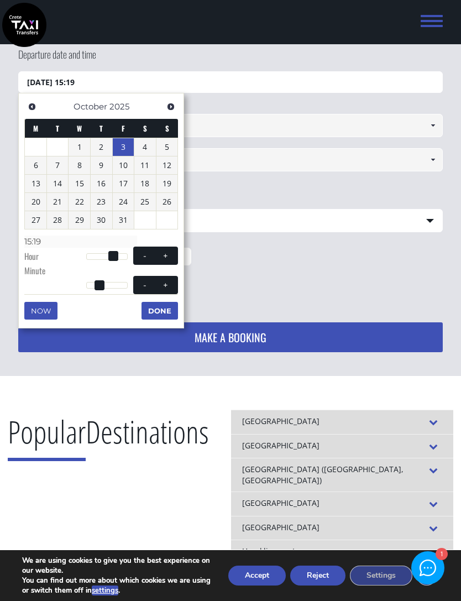
type input "15:20"
click at [165, 281] on span at bounding box center [165, 284] width 9 height 9
type input "03/10/2025 15:21"
type input "15:21"
click at [164, 281] on span at bounding box center [165, 284] width 9 height 9
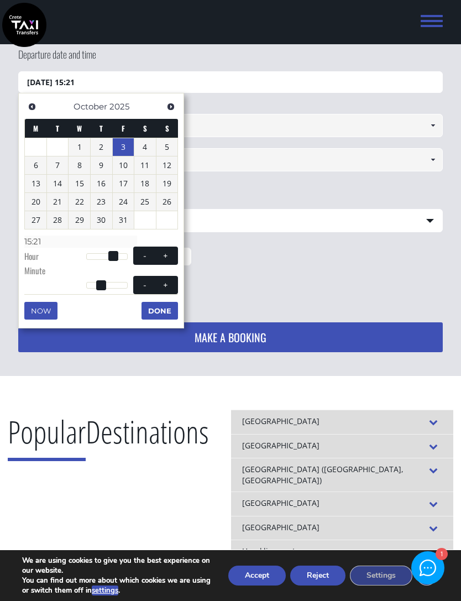
type input "03/10/2025 15:22"
type input "15:22"
click at [165, 281] on span at bounding box center [165, 284] width 9 height 9
type input "03/10/2025 15:23"
type input "15:23"
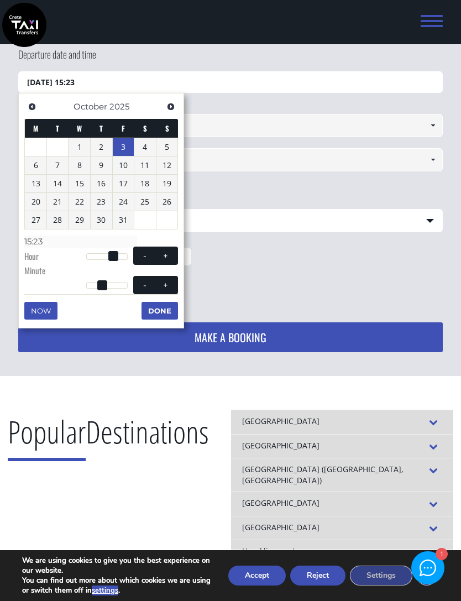
click at [165, 281] on span at bounding box center [165, 284] width 9 height 9
type input "03/10/2025 15:24"
type input "15:24"
click at [162, 280] on span at bounding box center [165, 284] width 9 height 9
type input "03/10/2025 15:25"
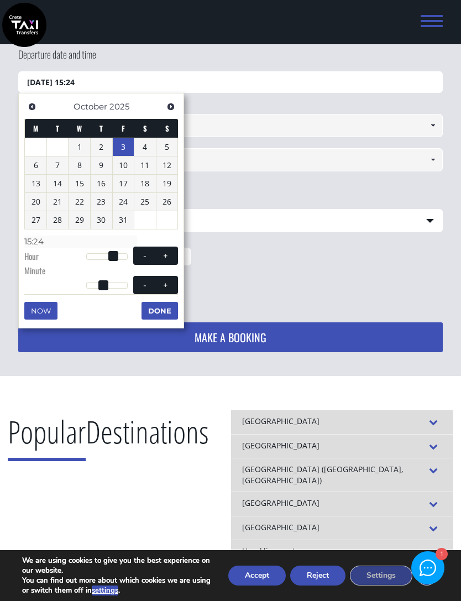
type input "15:25"
click at [161, 280] on span at bounding box center [165, 284] width 9 height 9
type input "03/10/2025 15:26"
type input "15:26"
click at [159, 282] on button "+" at bounding box center [166, 285] width 20 height 11
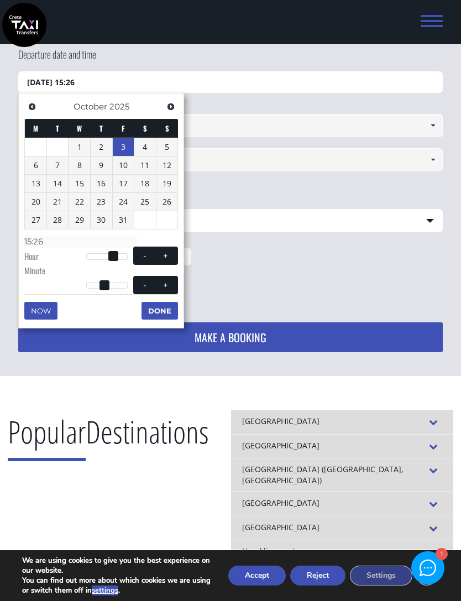
type input "03/10/2025 15:27"
type input "15:27"
click at [159, 281] on button "+" at bounding box center [166, 285] width 20 height 11
type input "03/10/2025 15:28"
type input "15:28"
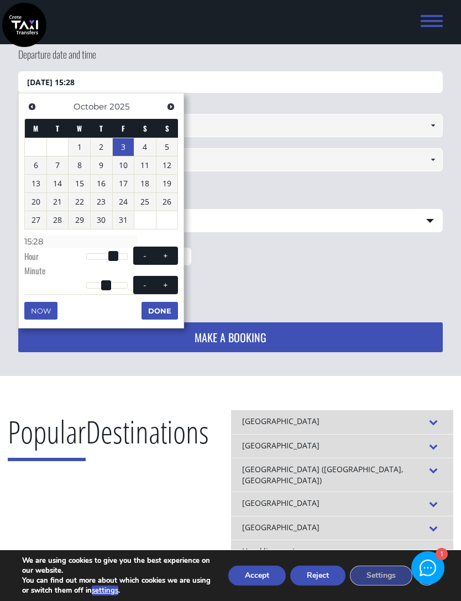
click at [156, 284] on button "+" at bounding box center [166, 285] width 20 height 11
type input "03/10/2025 15:29"
type input "15:29"
click at [156, 283] on button "+" at bounding box center [166, 285] width 20 height 11
type input "03/10/2025 15:30"
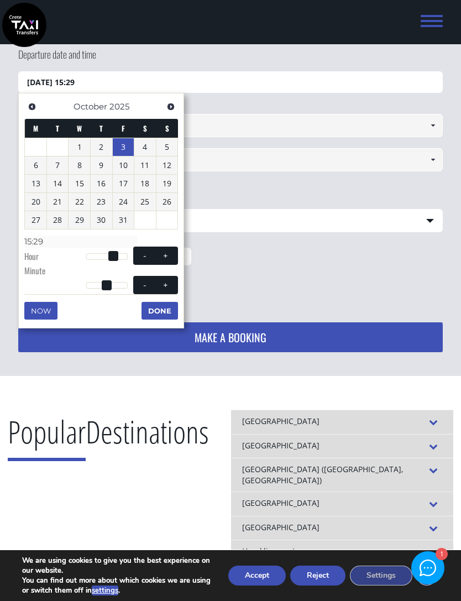
type input "15:30"
click at [158, 307] on button "Done" at bounding box center [159, 311] width 36 height 18
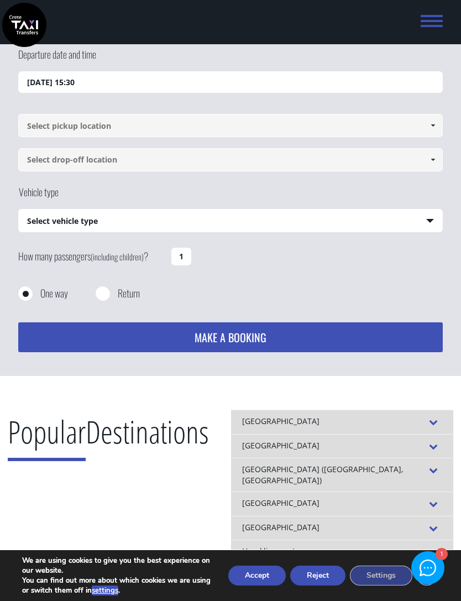
click at [43, 125] on input at bounding box center [230, 125] width 424 height 23
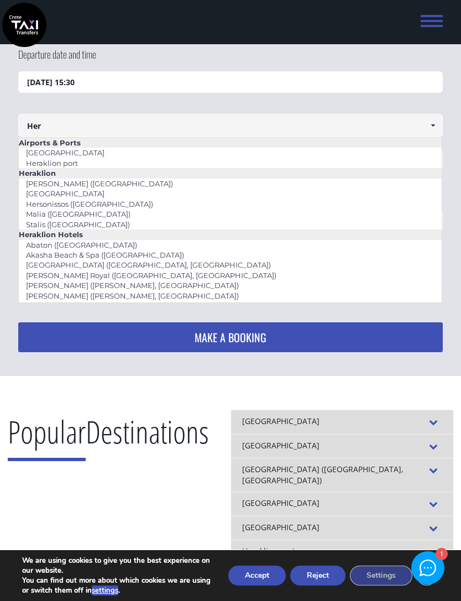
click at [44, 150] on link "[GEOGRAPHIC_DATA]" at bounding box center [65, 152] width 93 height 15
type input "[GEOGRAPHIC_DATA]"
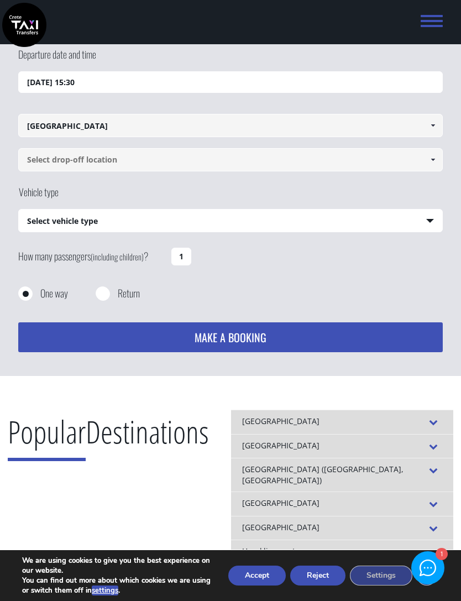
click at [40, 161] on input at bounding box center [230, 159] width 424 height 23
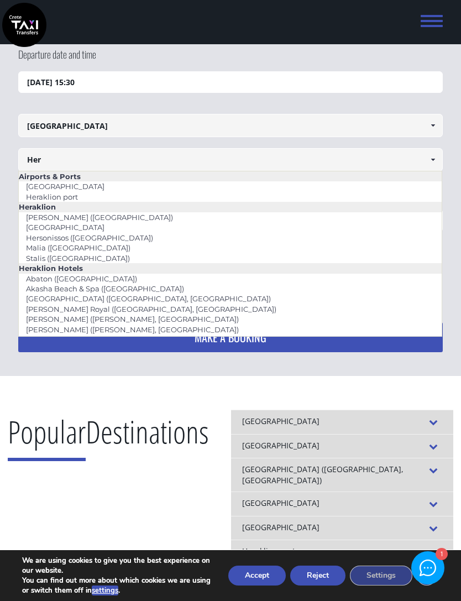
click at [44, 200] on link "Heraklion port" at bounding box center [52, 196] width 66 height 15
type input "Heraklion port"
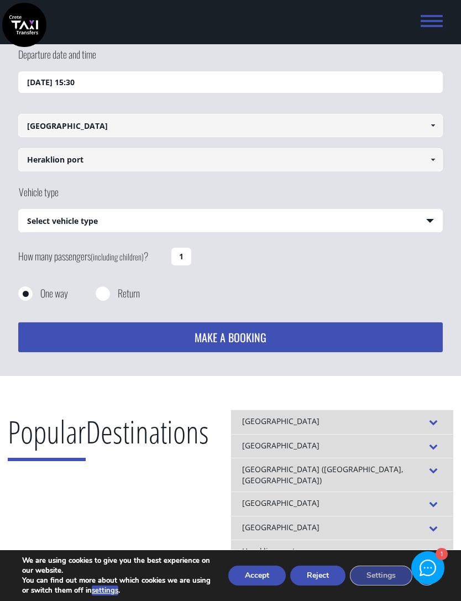
click at [49, 221] on select "Select vehicle type Taxi (4 passengers) Mercedes E Class Mini Van (7 passengers…" at bounding box center [230, 220] width 423 height 23
select select "541"
click at [179, 260] on input "1" at bounding box center [181, 257] width 20 height 18
click at [181, 258] on input "1" at bounding box center [181, 257] width 20 height 18
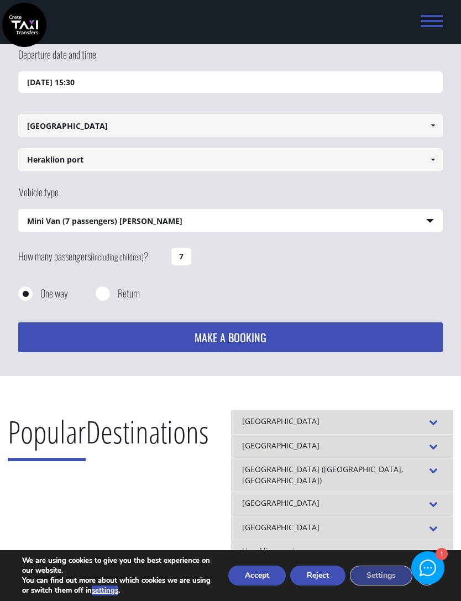
type input "7"
click at [265, 275] on div "How many passengers (including children) ? 7" at bounding box center [230, 264] width 424 height 43
click at [106, 293] on input "Return" at bounding box center [103, 294] width 14 height 14
radio input "true"
type input "Heraklion port"
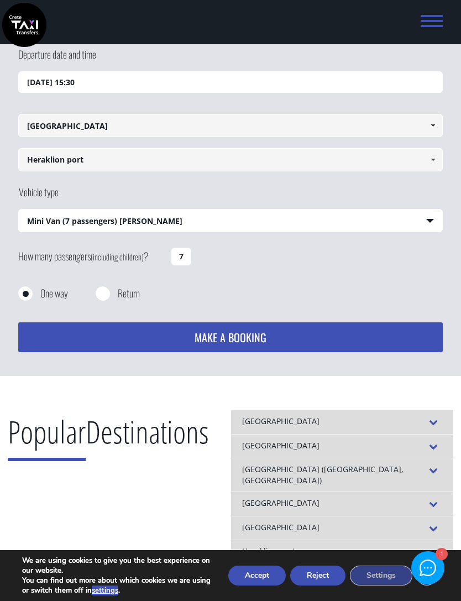
type input "[GEOGRAPHIC_DATA]"
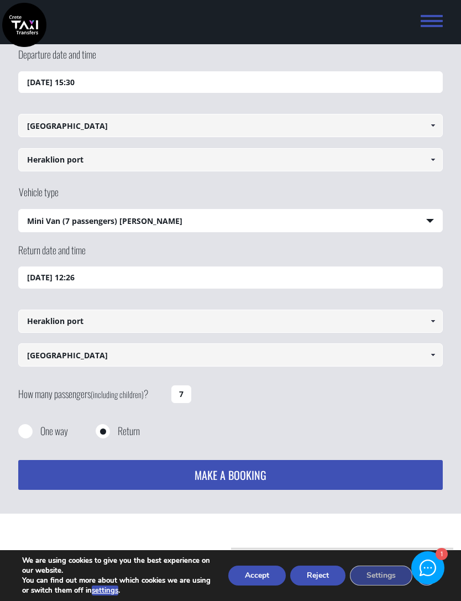
click at [28, 283] on input "18/08/2025 12:26" at bounding box center [230, 277] width 424 height 22
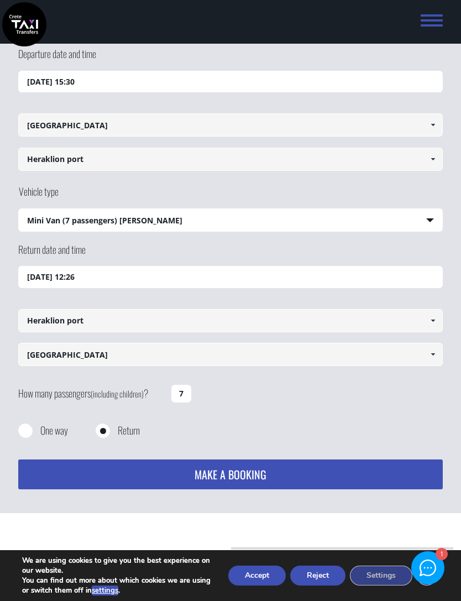
scroll to position [77, 0]
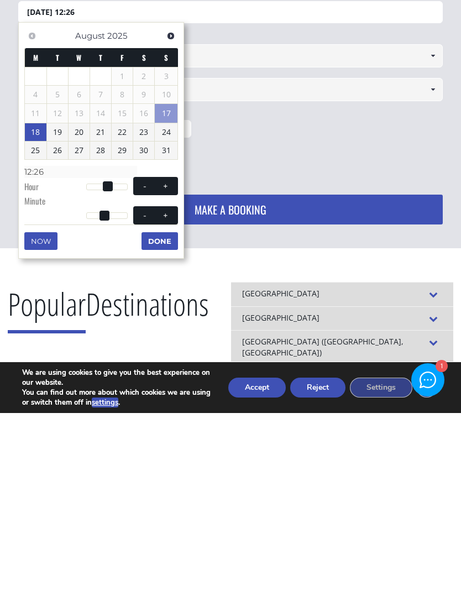
click at [173, 219] on span "Next" at bounding box center [170, 223] width 9 height 9
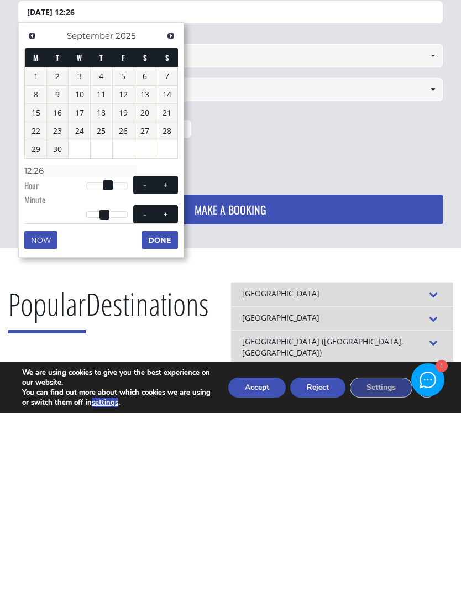
click at [161, 213] on div "Previous Next September 2025" at bounding box center [101, 224] width 154 height 23
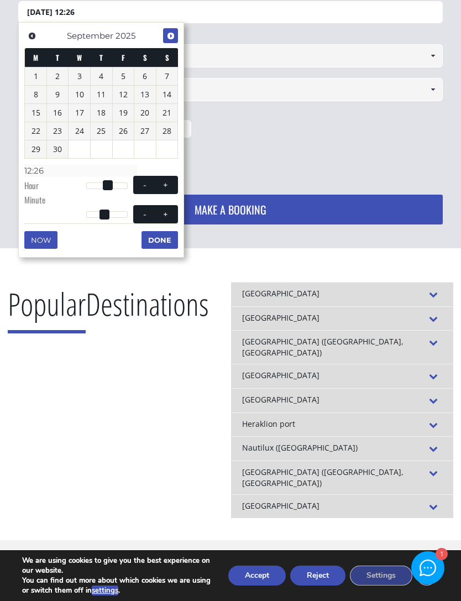
click at [170, 34] on span "Next" at bounding box center [170, 36] width 9 height 9
click at [123, 97] on link "10" at bounding box center [124, 95] width 22 height 18
click at [142, 181] on span at bounding box center [144, 185] width 9 height 9
type input "10/10/2025 11:26"
type input "11:26"
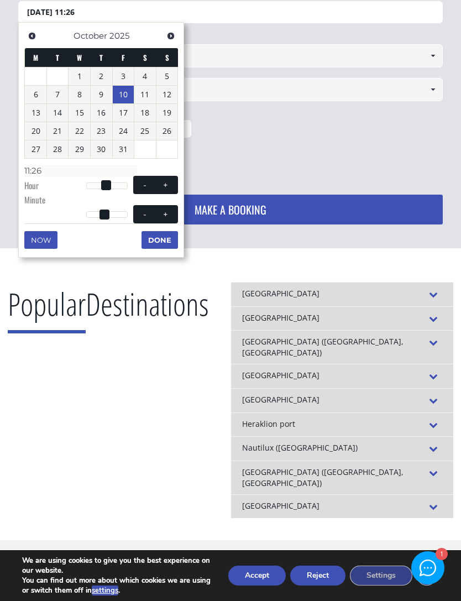
click at [142, 181] on span at bounding box center [144, 185] width 9 height 9
type input "10/10/2025 10:26"
type input "10:26"
click at [140, 184] on span at bounding box center [144, 185] width 9 height 9
type input "10/10/2025 09:26"
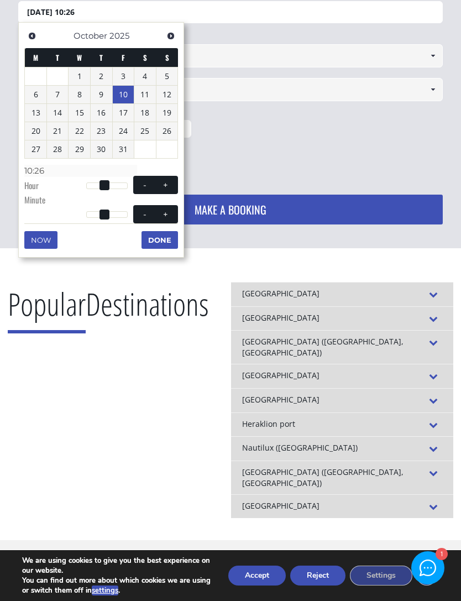
type input "09:26"
click at [170, 181] on button "+" at bounding box center [166, 185] width 20 height 11
type input "10/10/2025 10:26"
type input "10:26"
click at [138, 211] on button "-" at bounding box center [145, 214] width 20 height 11
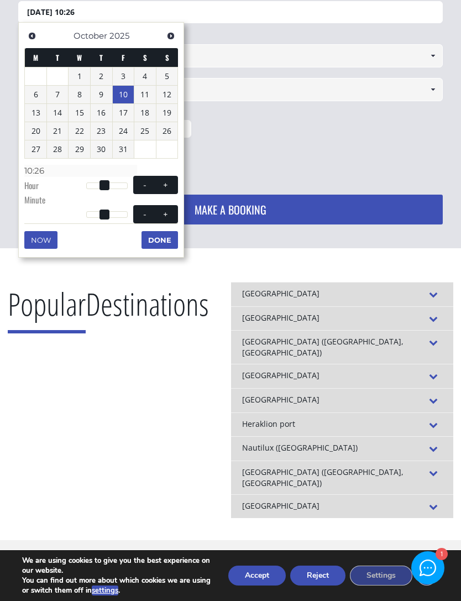
type input "10/10/2025 10:25"
type input "10:25"
click at [138, 210] on button "-" at bounding box center [145, 214] width 20 height 11
type input "10/10/2025 10:24"
type input "10:24"
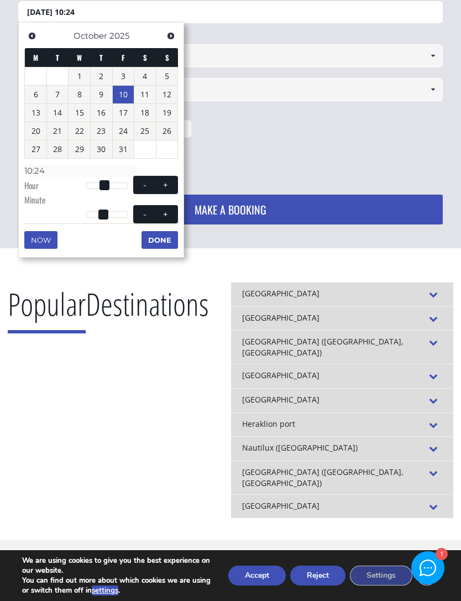
click at [149, 216] on button "-" at bounding box center [145, 214] width 20 height 11
type input "10/10/2025 10:23"
type input "10:23"
click at [148, 216] on button "-" at bounding box center [145, 214] width 20 height 11
type input "10/10/2025 10:22"
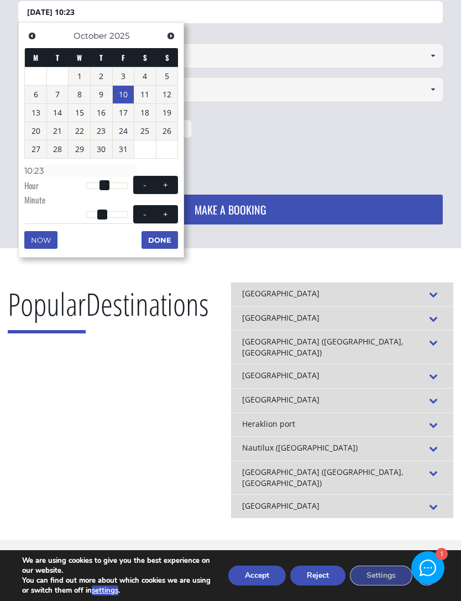
type input "10:22"
click at [145, 216] on button "-" at bounding box center [145, 214] width 20 height 11
type input "10/10/2025 10:21"
type input "10:21"
click at [149, 219] on span "- +" at bounding box center [155, 214] width 45 height 18
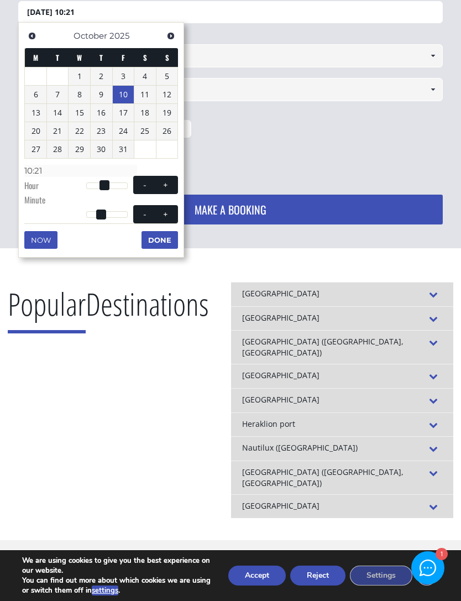
click at [145, 214] on span at bounding box center [144, 213] width 9 height 9
type input "[DATE] 10:20"
type input "10:20"
click at [149, 218] on span "- +" at bounding box center [155, 214] width 45 height 18
click at [143, 214] on span at bounding box center [144, 213] width 9 height 9
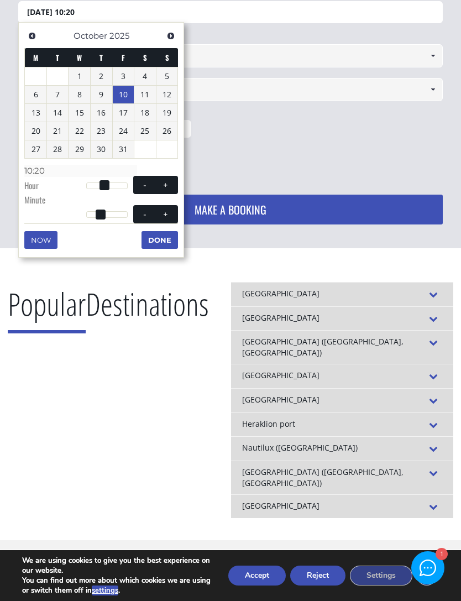
type input "10/10/2025 10:19"
type input "10:19"
click at [146, 218] on span "- +" at bounding box center [155, 214] width 45 height 18
click at [149, 213] on span at bounding box center [144, 213] width 9 height 9
type input "10/10/2025 10:18"
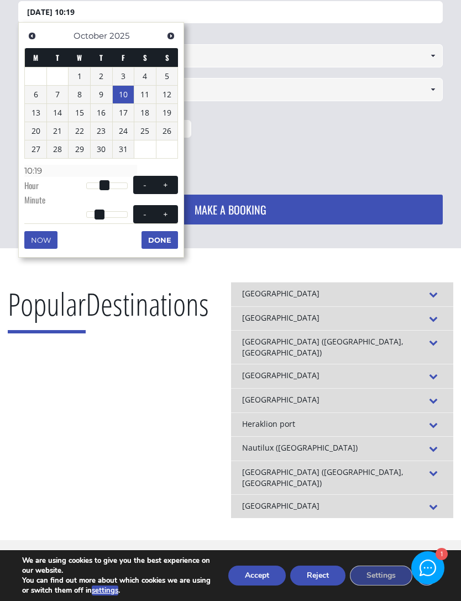
type input "10:18"
click at [149, 213] on span at bounding box center [144, 213] width 9 height 9
type input "10/10/2025 10:17"
type input "10:17"
click at [147, 213] on span at bounding box center [144, 213] width 9 height 9
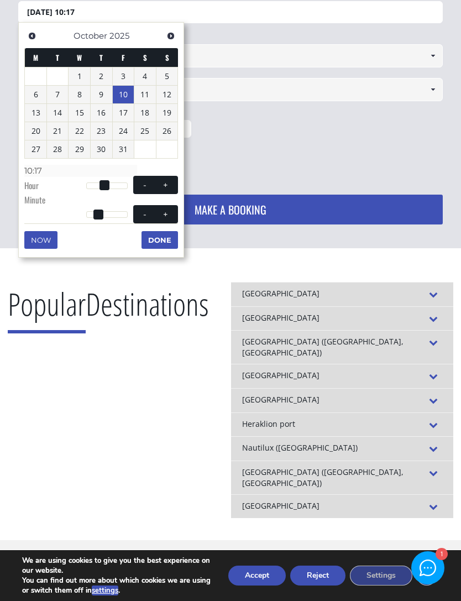
type input "10/10/2025 10:16"
type input "10:16"
click at [147, 213] on span at bounding box center [144, 213] width 9 height 9
type input "10/10/2025 10:15"
type input "10:15"
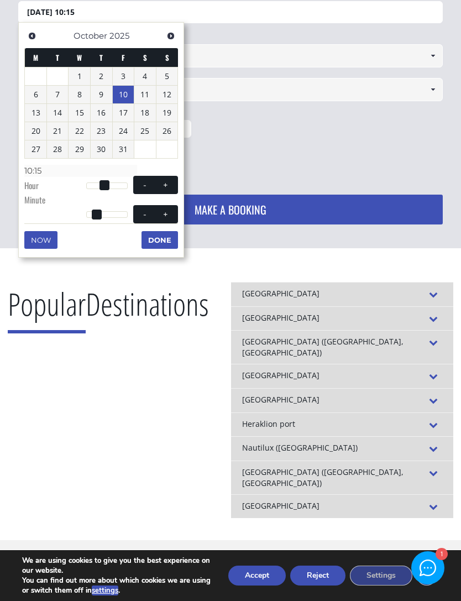
click at [148, 216] on button "-" at bounding box center [145, 214] width 20 height 11
type input "10/10/2025 10:14"
type input "10:14"
click at [148, 215] on span at bounding box center [144, 213] width 9 height 9
type input "10/10/2025 10:13"
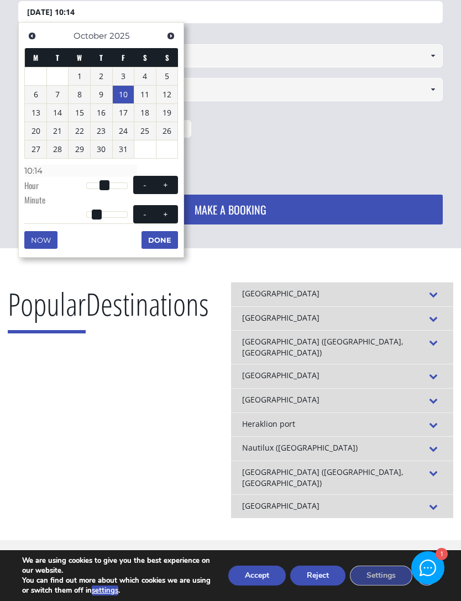
type input "10:13"
click at [148, 214] on span at bounding box center [144, 213] width 9 height 9
type input "10/10/2025 10:12"
type input "10:12"
click at [148, 214] on span at bounding box center [144, 213] width 9 height 9
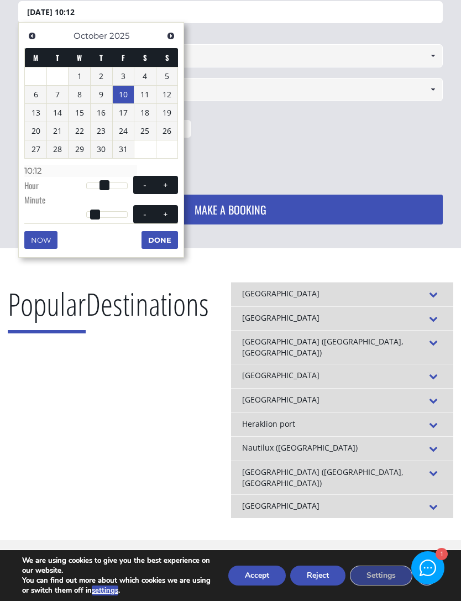
type input "10/10/2025 10:11"
type input "10:11"
click at [149, 214] on span at bounding box center [144, 213] width 9 height 9
type input "[DATE] 10:10"
type input "10:10"
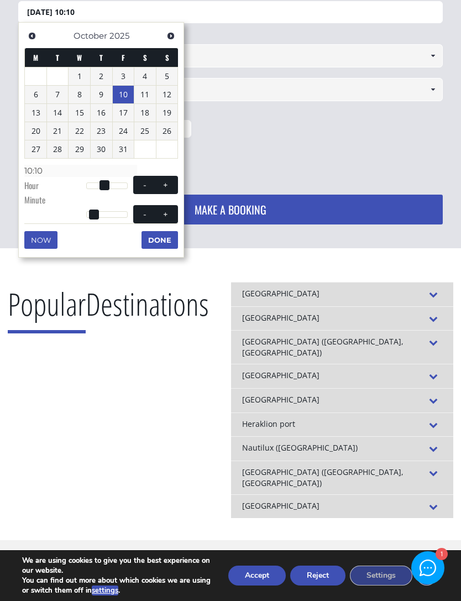
click at [149, 213] on span at bounding box center [144, 213] width 9 height 9
type input "[DATE] 10:09"
type input "10:09"
click at [145, 212] on span at bounding box center [144, 213] width 9 height 9
type input "[DATE] 10:08"
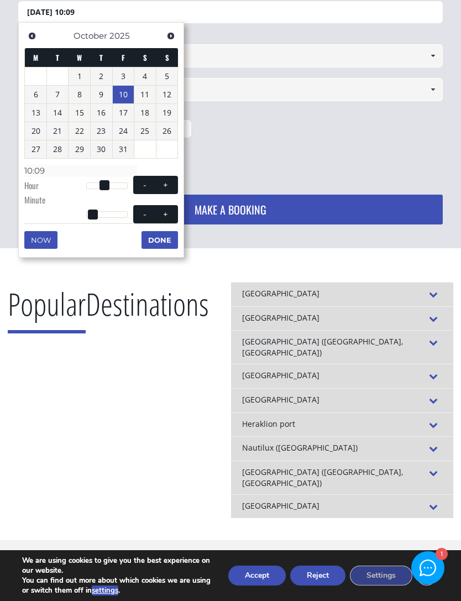
type input "10:08"
click at [148, 216] on button "-" at bounding box center [145, 214] width 20 height 11
type input "[DATE] 10:07"
type input "10:07"
click at [148, 216] on button "-" at bounding box center [145, 214] width 20 height 11
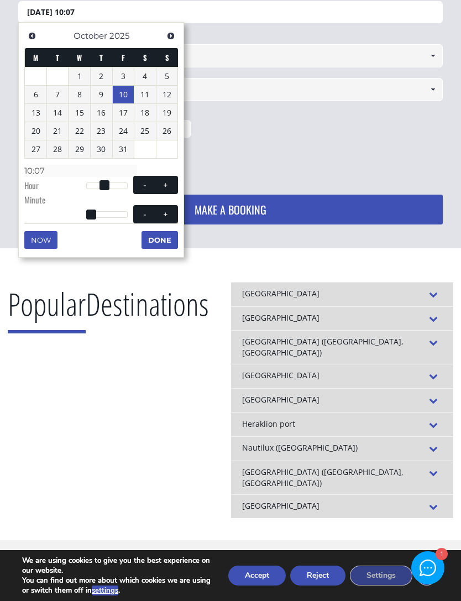
type input "[DATE] 10:06"
type input "10:06"
click at [146, 213] on span at bounding box center [144, 213] width 9 height 9
type input "[DATE] 10:05"
type input "10:05"
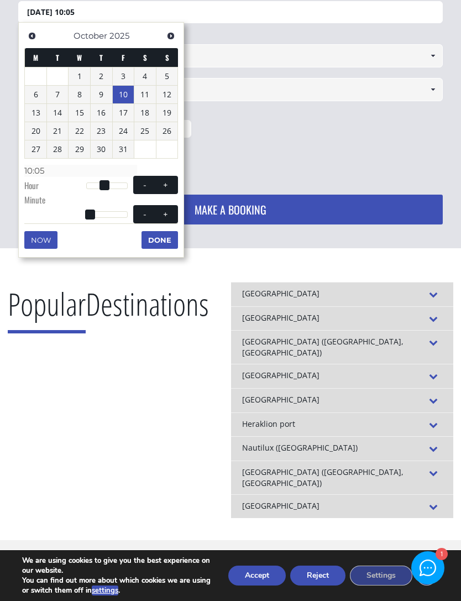
click at [146, 213] on span at bounding box center [144, 213] width 9 height 9
type input "[DATE] 10:04"
type input "10:04"
click at [146, 212] on span at bounding box center [144, 213] width 9 height 9
type input "[DATE] 10:03"
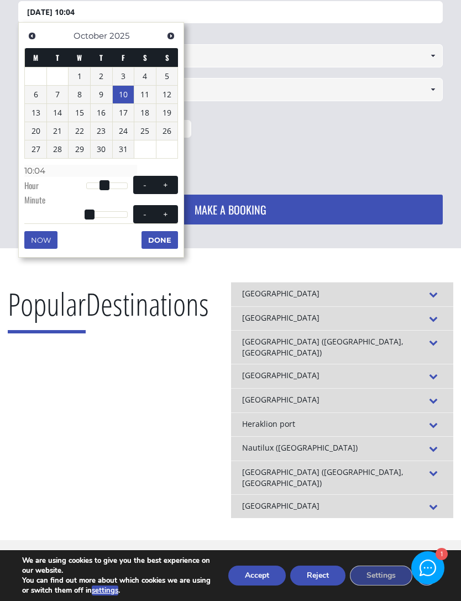
type input "10:03"
click at [146, 211] on span at bounding box center [144, 213] width 9 height 9
type input "[DATE] 10:02"
type input "10:02"
click at [150, 214] on button "-" at bounding box center [145, 214] width 20 height 11
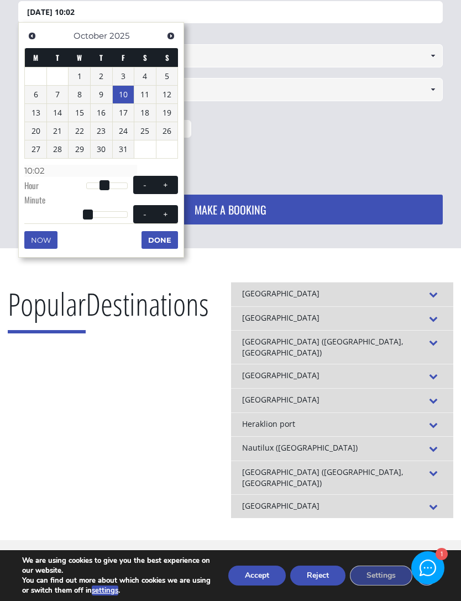
type input "[DATE] 10:01"
type input "10:01"
click at [150, 214] on button "-" at bounding box center [145, 214] width 20 height 11
type input "[DATE] 10:00"
type input "10:00"
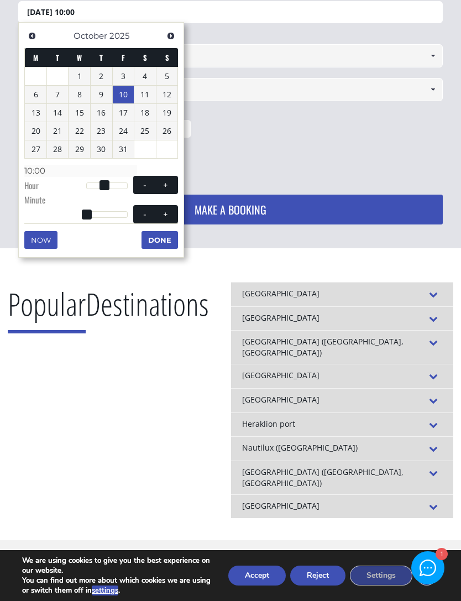
click at [155, 240] on button "Done" at bounding box center [159, 240] width 36 height 18
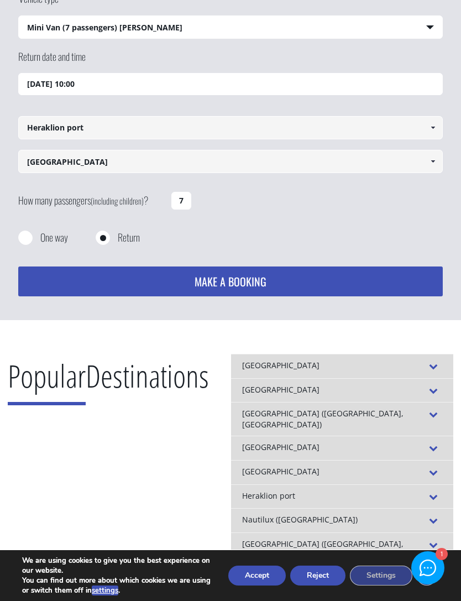
scroll to position [193, 0]
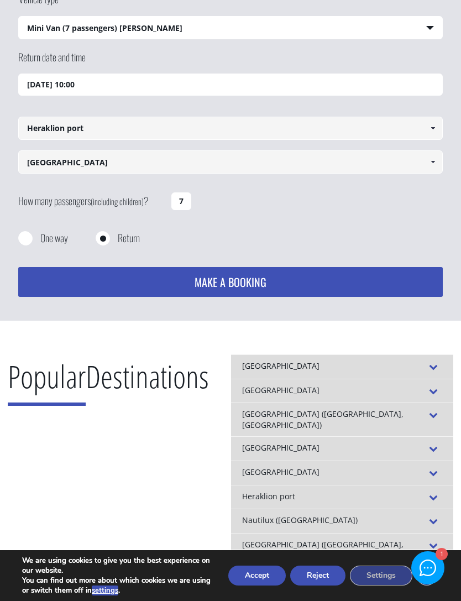
click at [46, 166] on input "[GEOGRAPHIC_DATA]" at bounding box center [230, 161] width 424 height 23
click at [50, 161] on input "[GEOGRAPHIC_DATA]" at bounding box center [230, 161] width 424 height 23
click at [88, 165] on input "[GEOGRAPHIC_DATA]" at bounding box center [230, 161] width 424 height 23
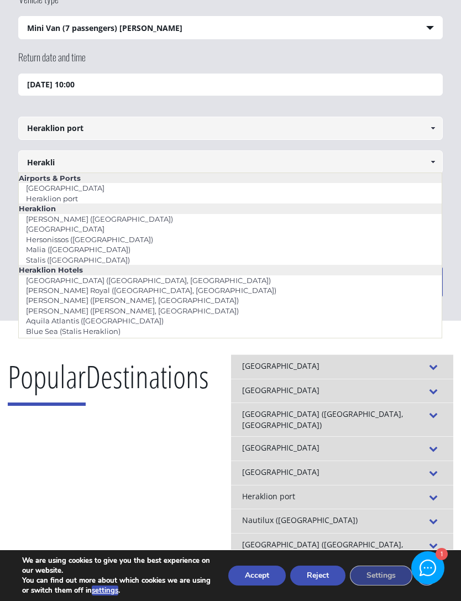
click at [49, 262] on link "Stalis ([GEOGRAPHIC_DATA])" at bounding box center [78, 259] width 118 height 15
type input "Stalis ([GEOGRAPHIC_DATA])"
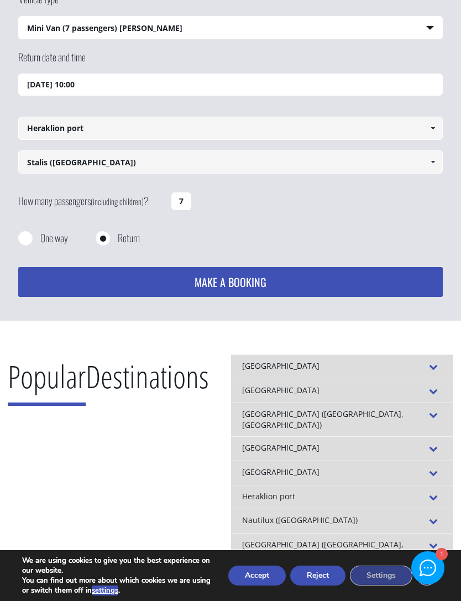
click at [202, 280] on button "MAKE A BOOKING" at bounding box center [230, 282] width 424 height 30
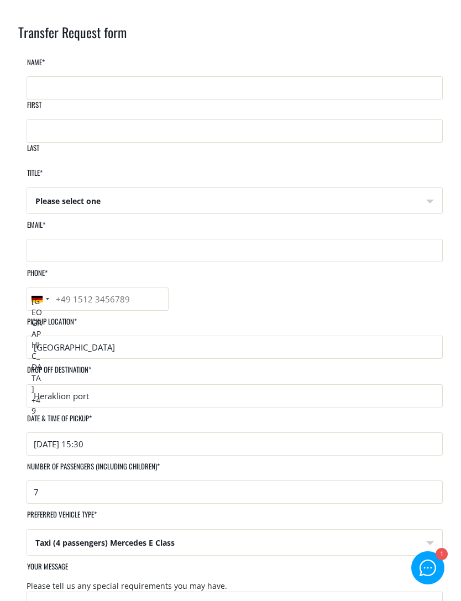
scroll to position [55, 0]
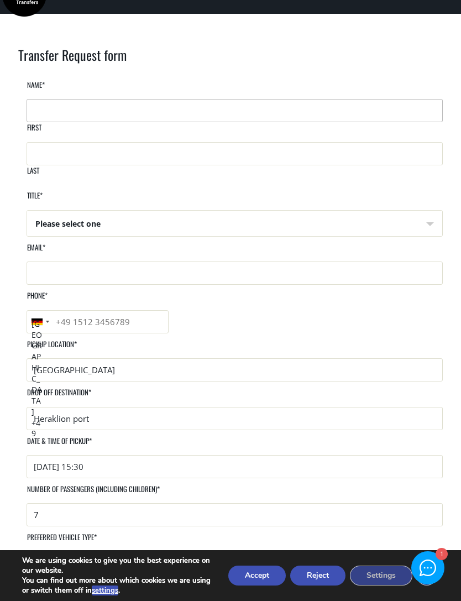
click at [45, 122] on input "First" at bounding box center [235, 110] width 416 height 23
type input "Isabelle"
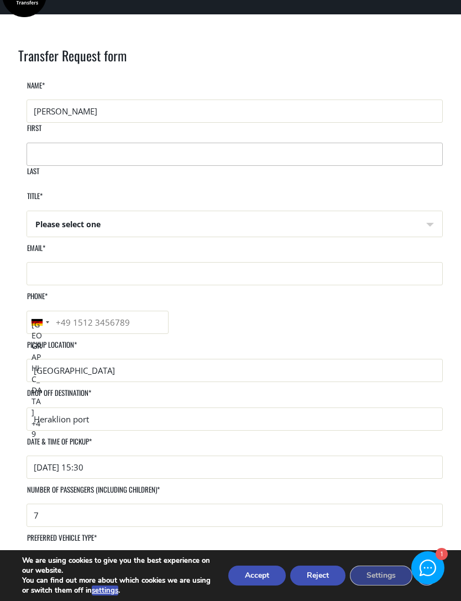
type input "Heim-Wende"
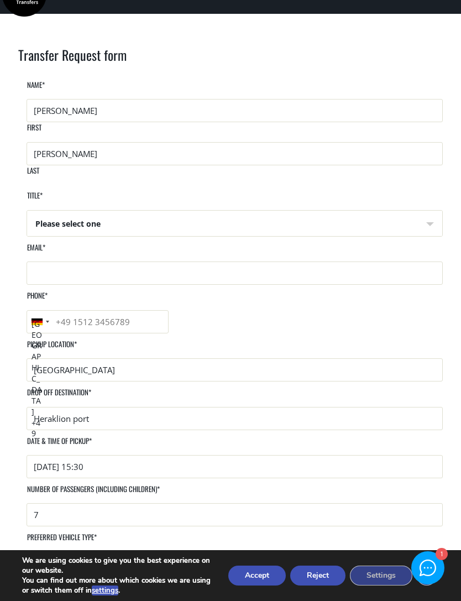
click at [42, 212] on select "Please select one Mr Mrs" at bounding box center [234, 224] width 415 height 27
select select "Mrs"
click at [42, 280] on input "Email *" at bounding box center [235, 272] width 416 height 23
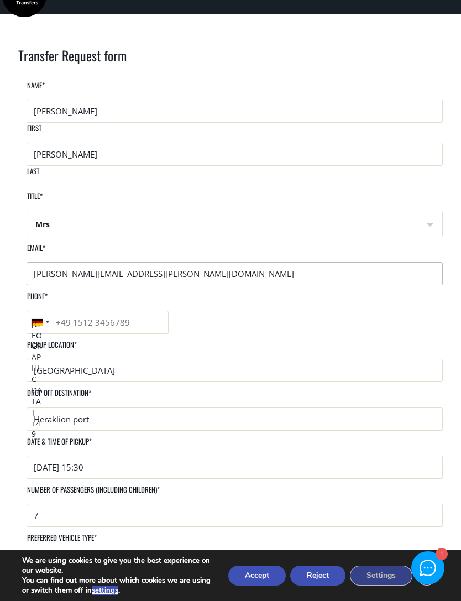
type input "isabelle.wende@gmx.de"
click at [169, 311] on input "Phone *" at bounding box center [98, 322] width 142 height 23
type input "+491716546319"
click at [45, 359] on input "[GEOGRAPHIC_DATA]" at bounding box center [235, 370] width 416 height 23
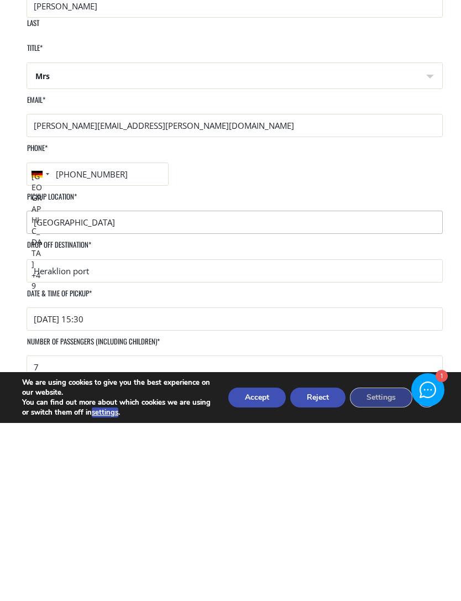
scroll to position [82, 0]
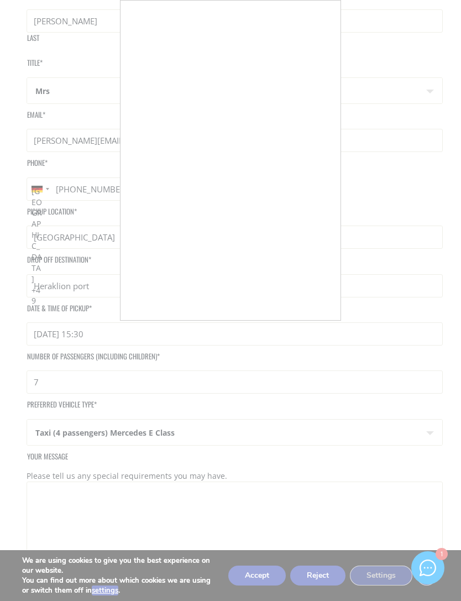
scroll to position [156, 0]
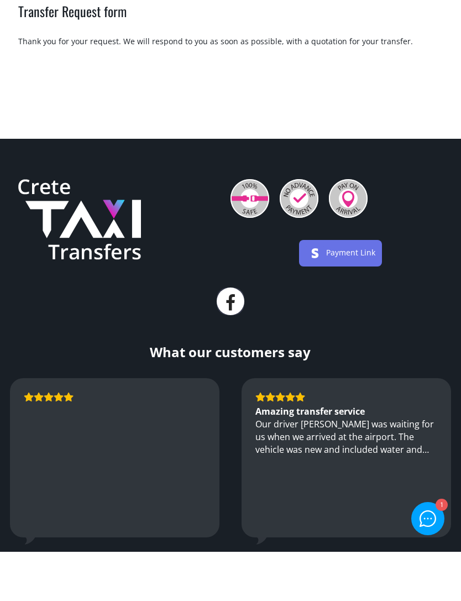
scroll to position [55, 0]
